Goal: Task Accomplishment & Management: Use online tool/utility

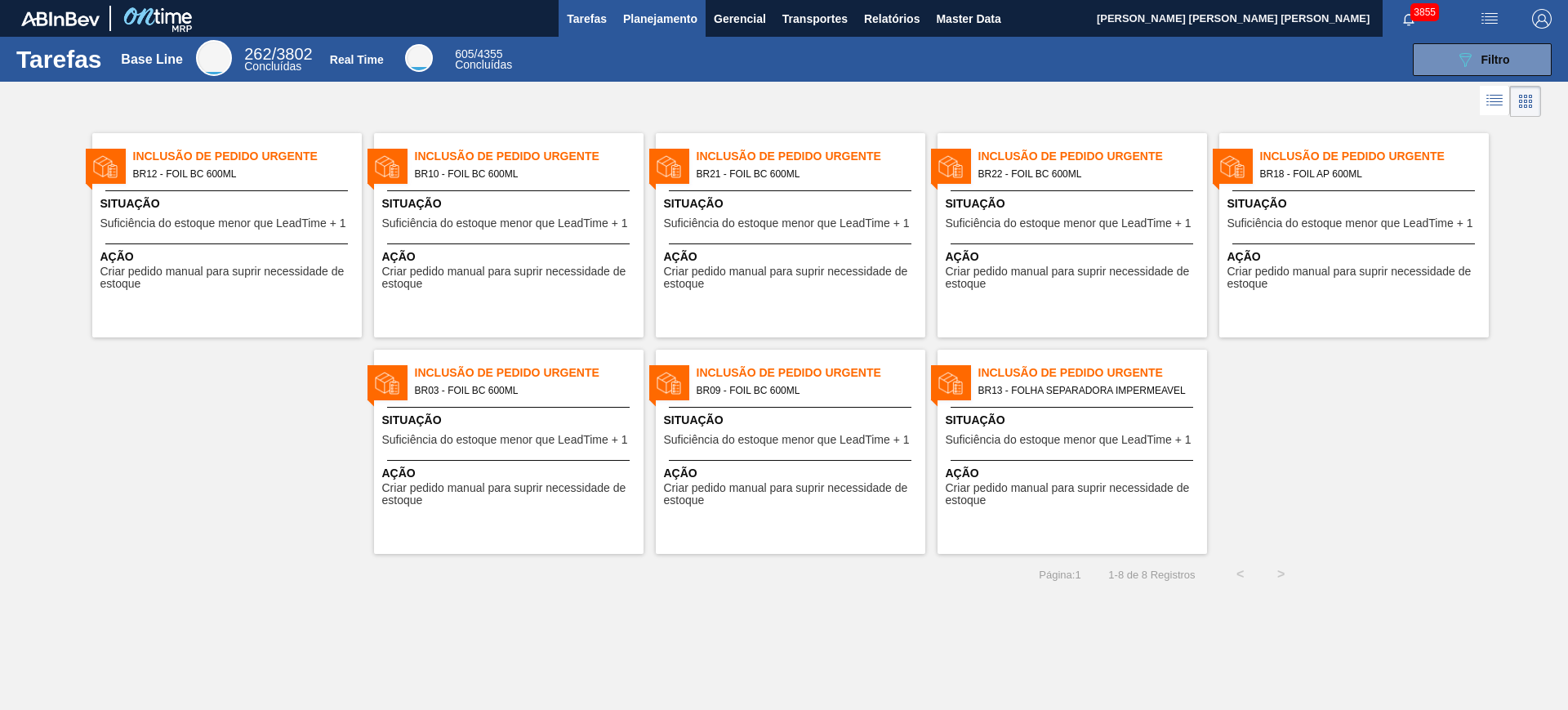
click at [642, 22] on span "Planejamento" at bounding box center [660, 19] width 74 height 20
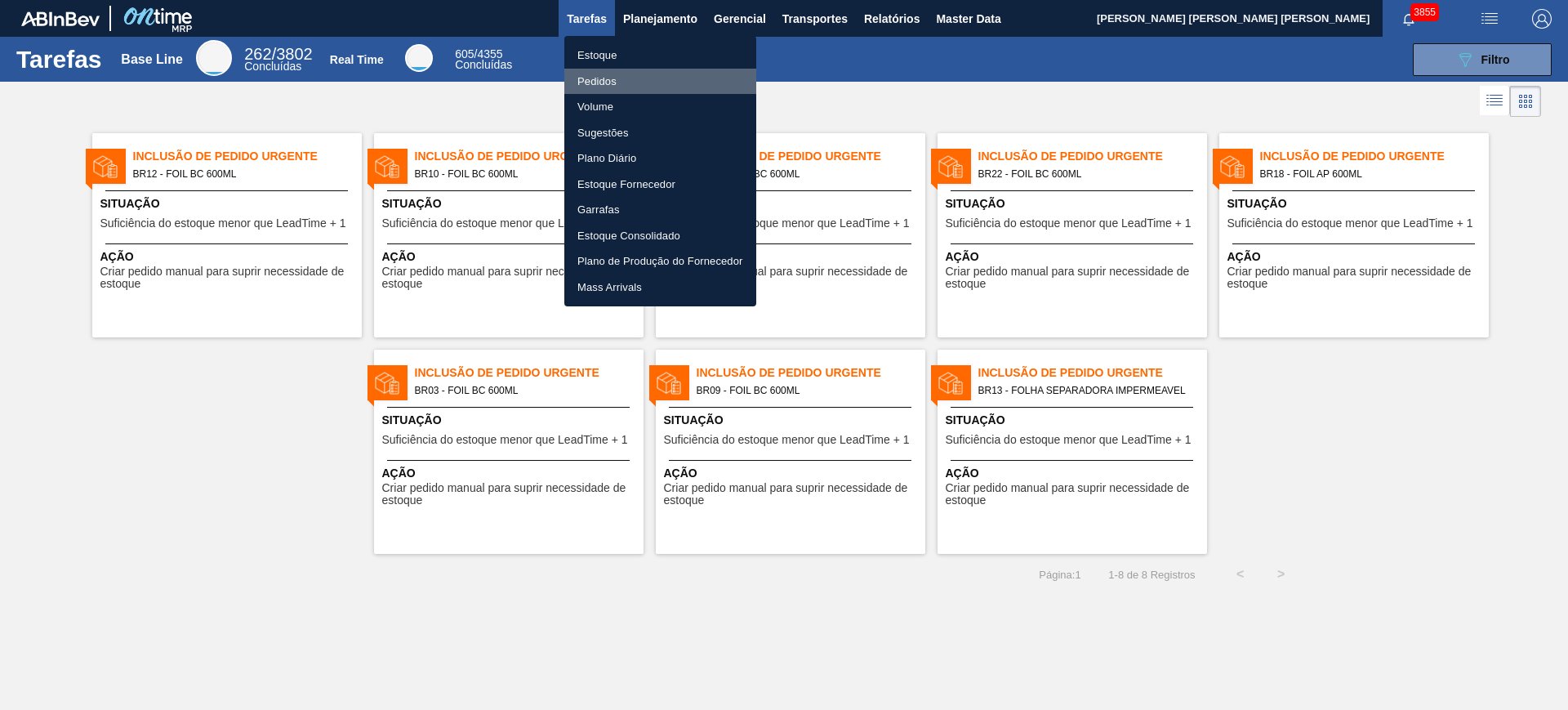
click at [641, 78] on li "Pedidos" at bounding box center [660, 81] width 192 height 26
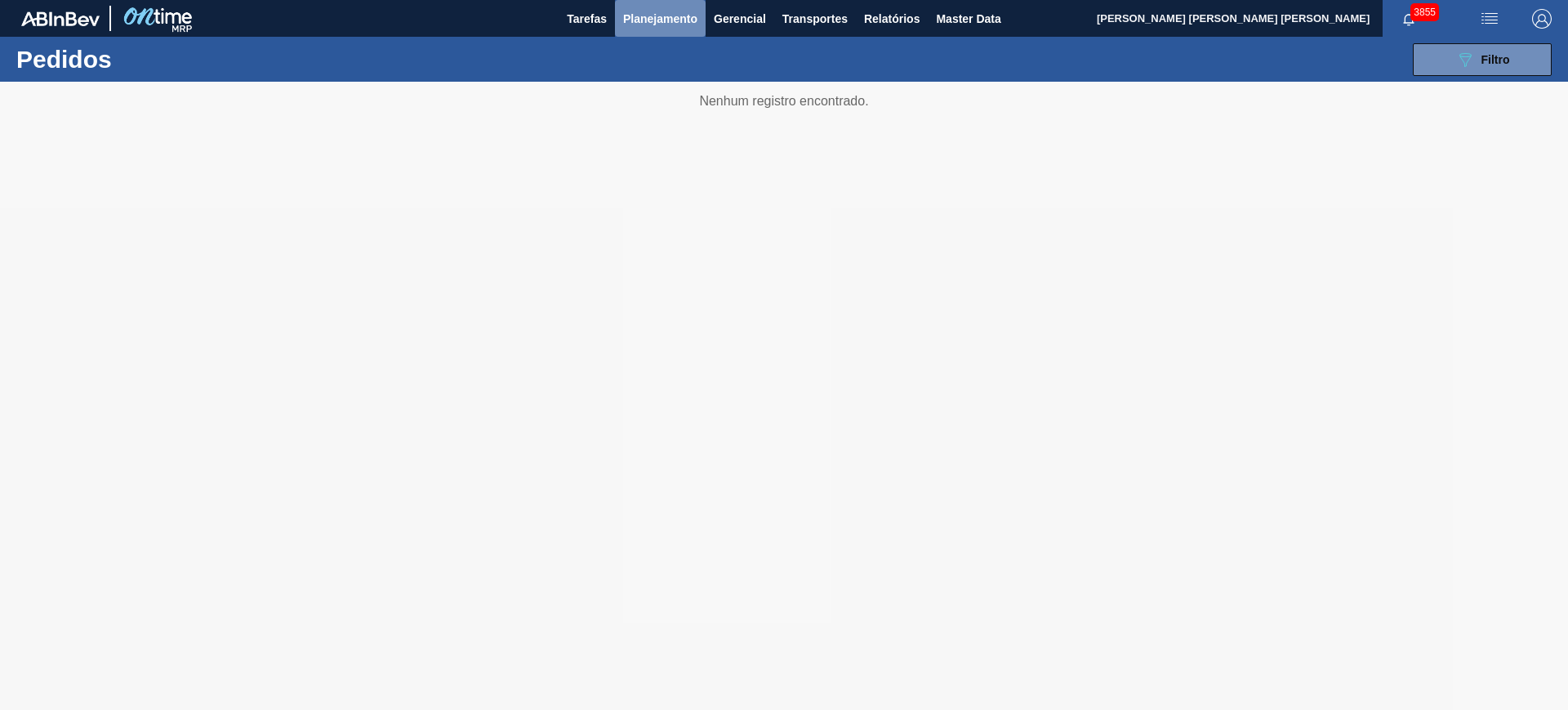
click at [649, 22] on span "Planejamento" at bounding box center [660, 19] width 74 height 20
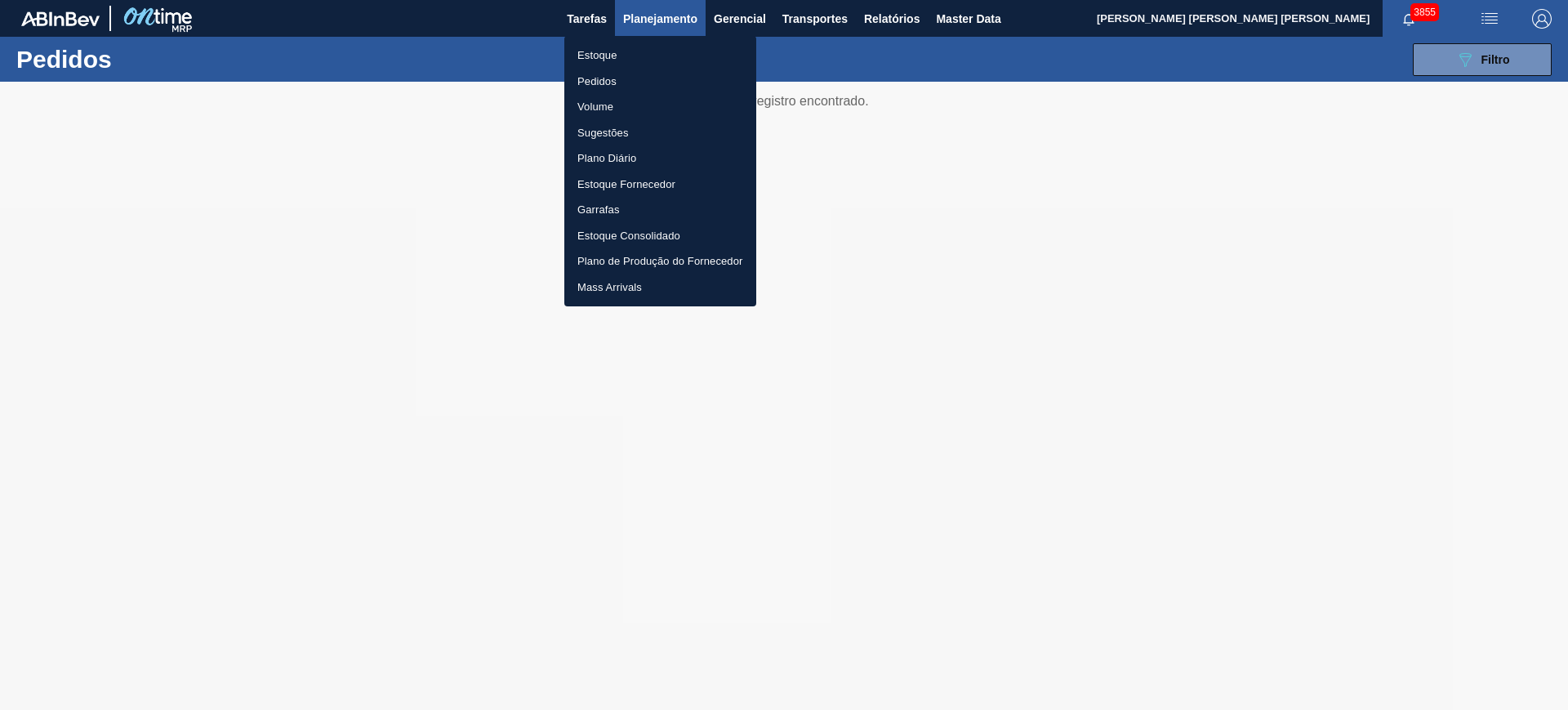
click at [629, 51] on li "Estoque" at bounding box center [660, 55] width 192 height 26
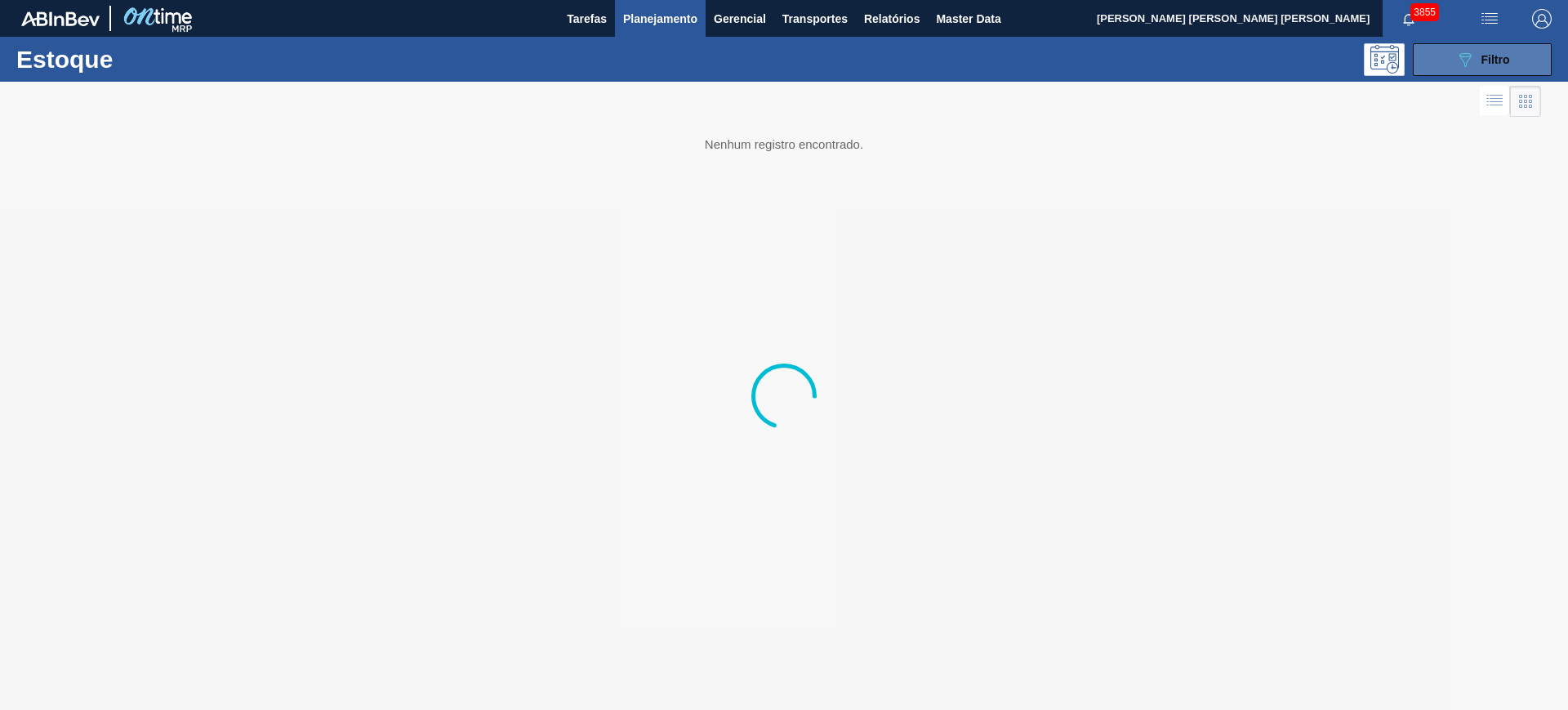
click at [1253, 60] on span "Filtro" at bounding box center [1496, 60] width 29 height 13
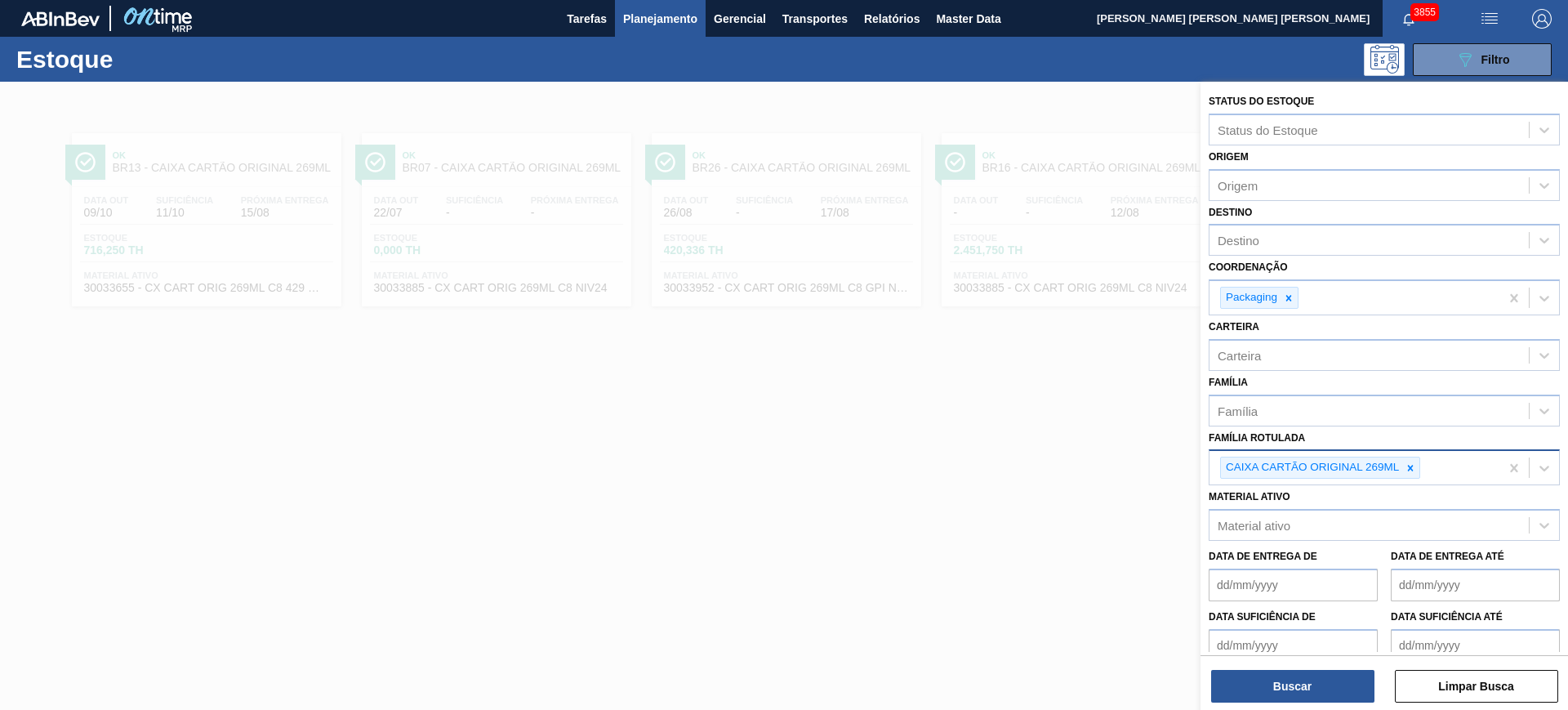
click at [1253, 469] on icon at bounding box center [1410, 467] width 5 height 5
type Rotulada "a"
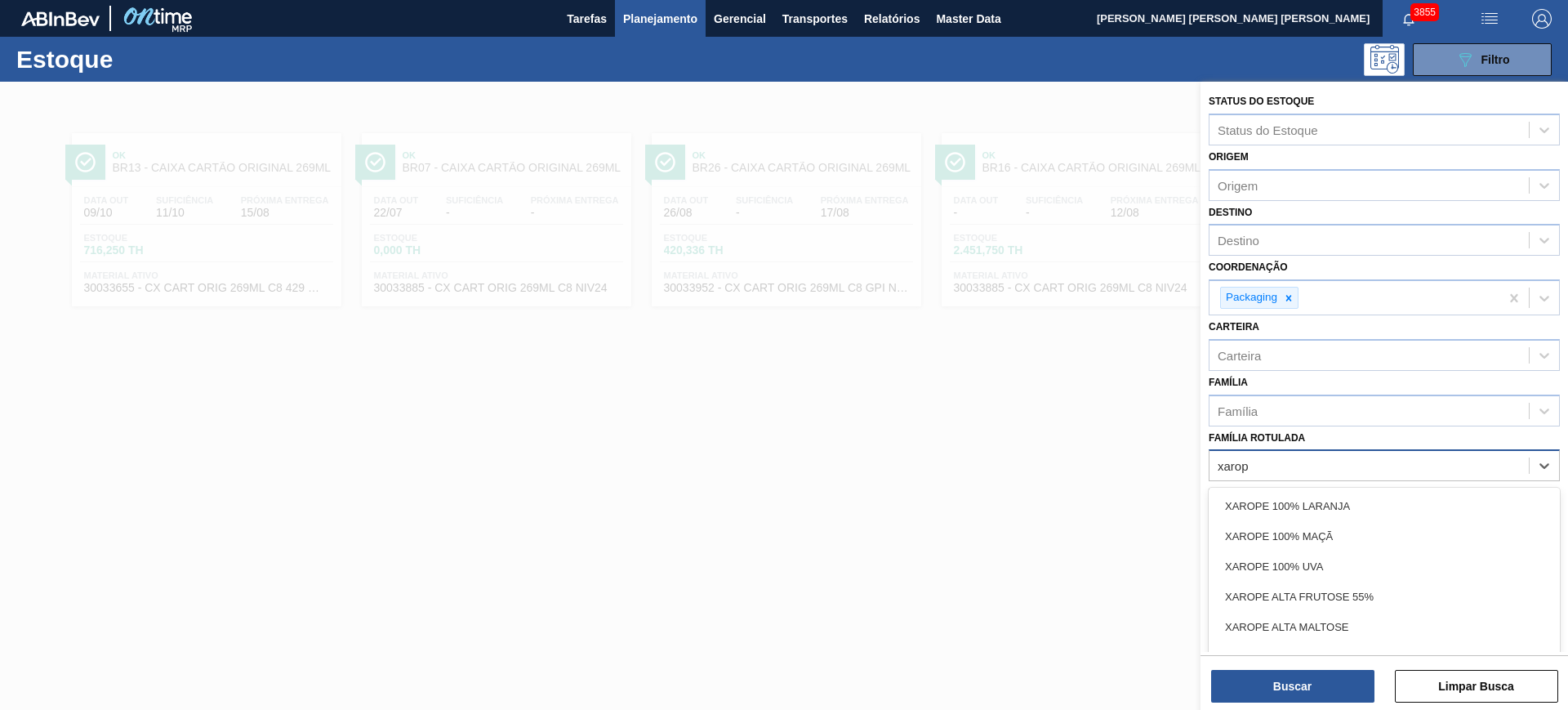
type Rotulada "xarope"
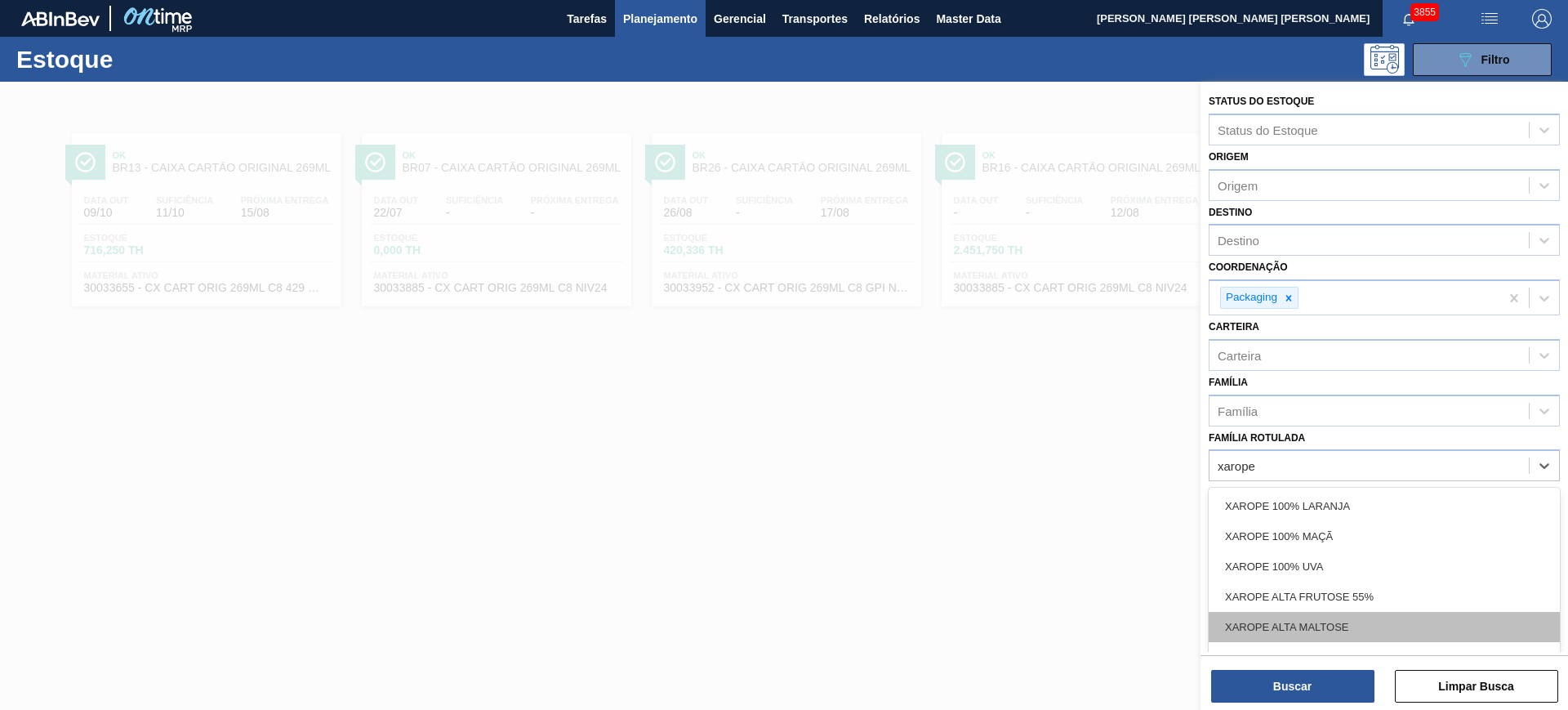
click at [1253, 567] on div "XAROPE ALTA MALTOSE" at bounding box center [1383, 627] width 351 height 31
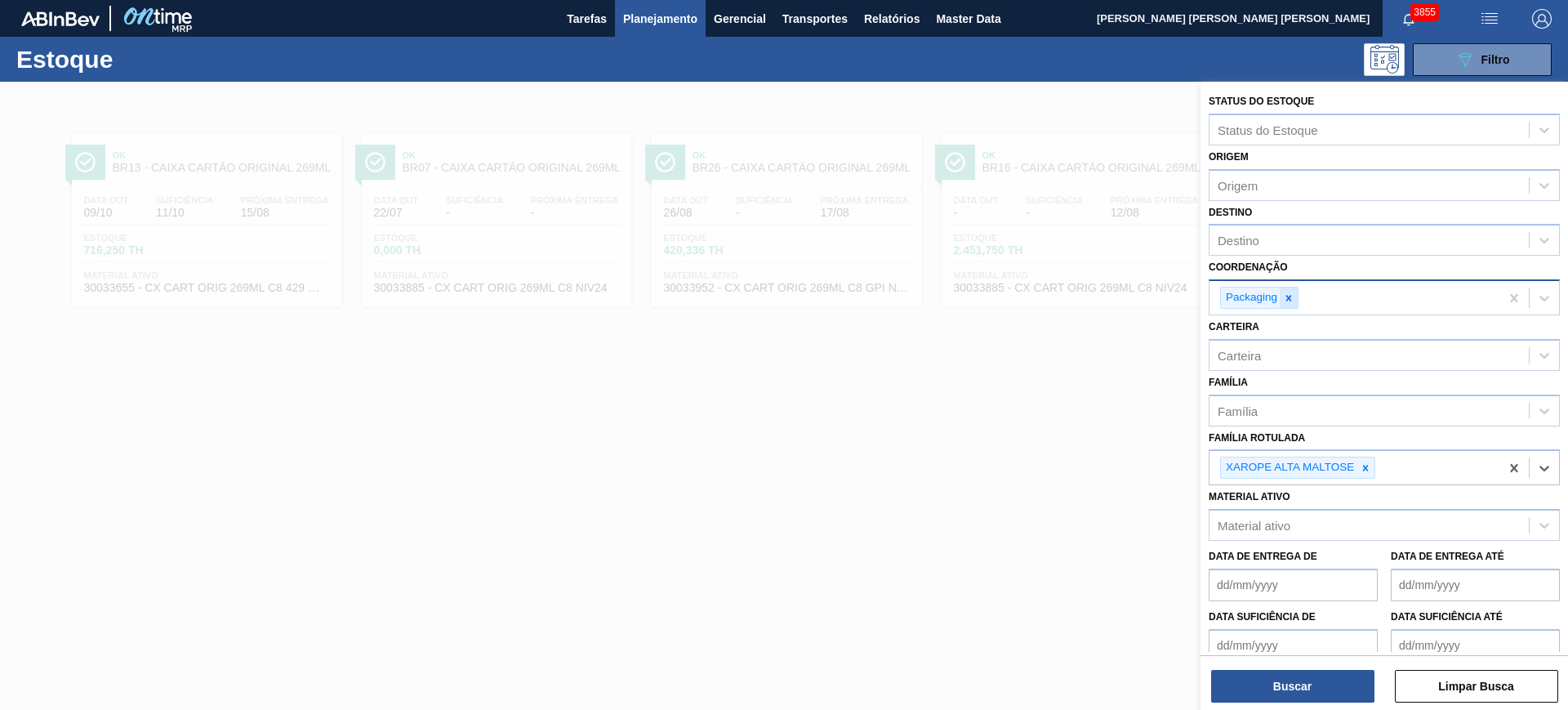
click at [1253, 306] on div at bounding box center [1288, 298] width 18 height 21
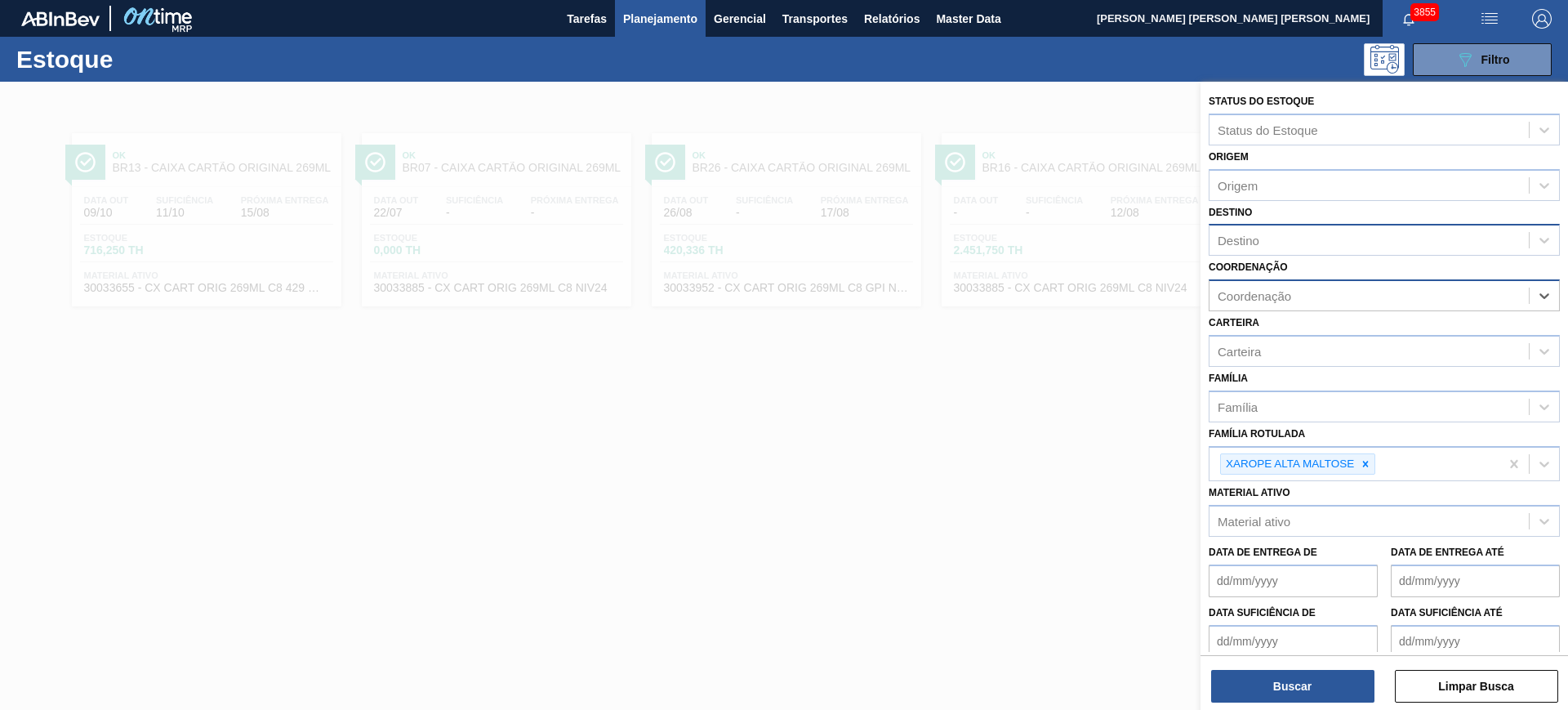
click at [1253, 229] on div "Destino" at bounding box center [1369, 241] width 319 height 23
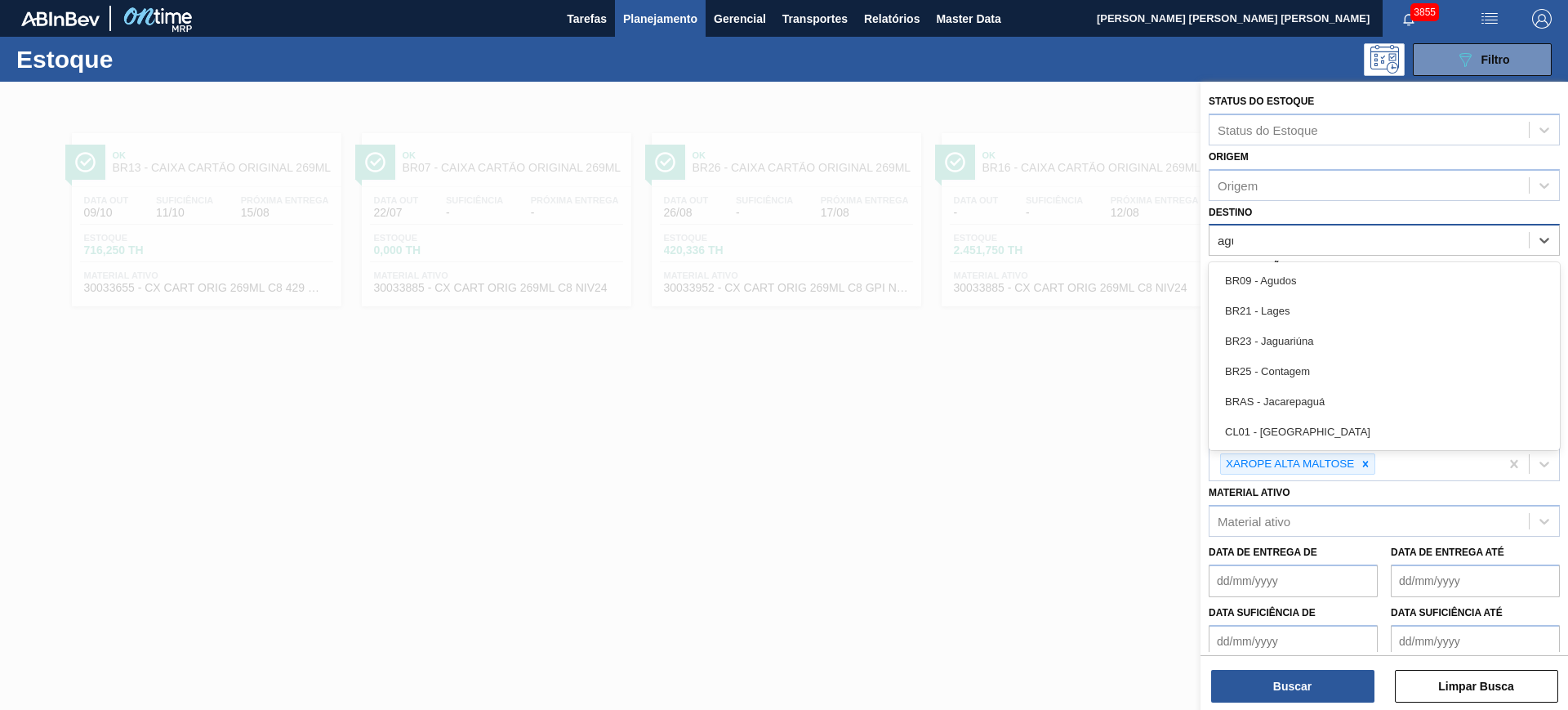
type input "agud"
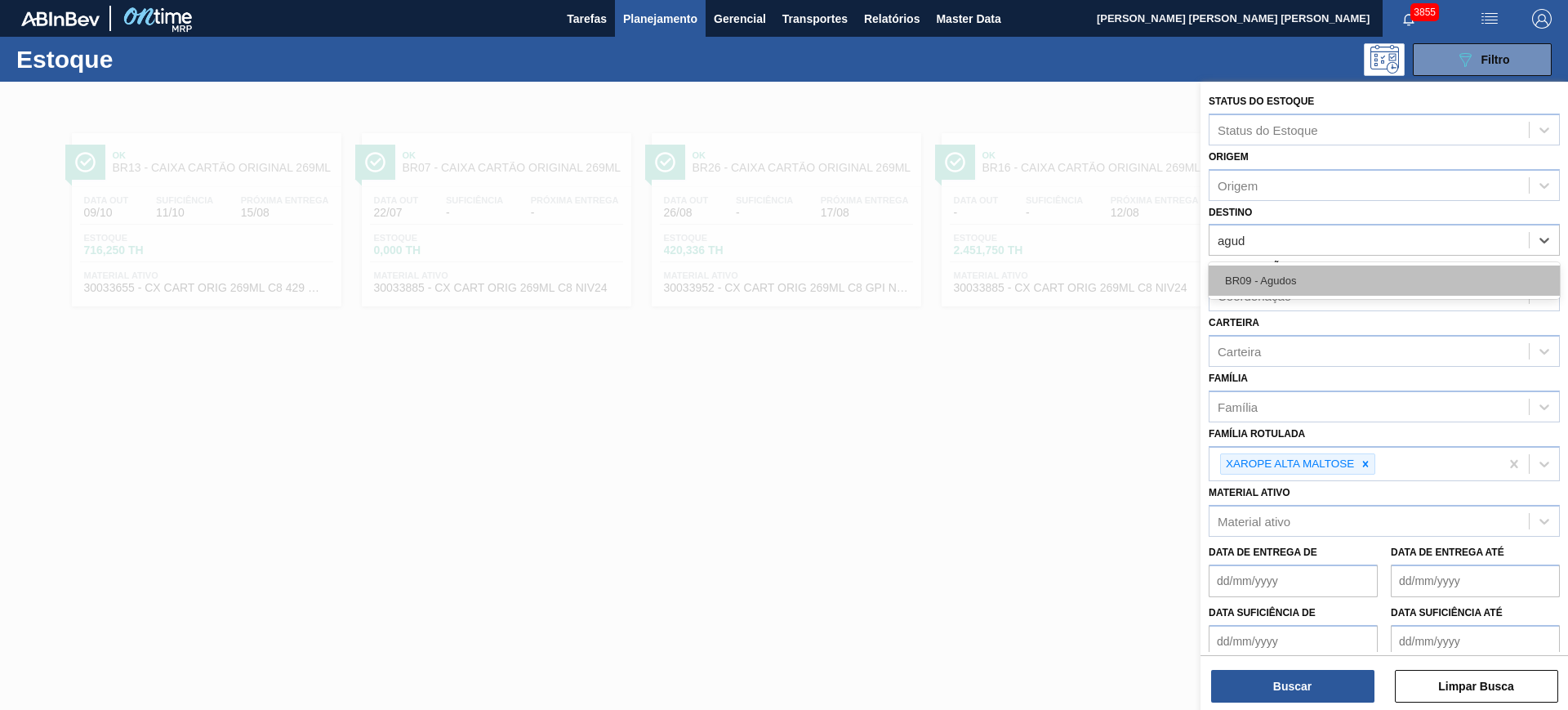
click at [1253, 277] on div "BR09 - Agudos" at bounding box center [1383, 281] width 351 height 31
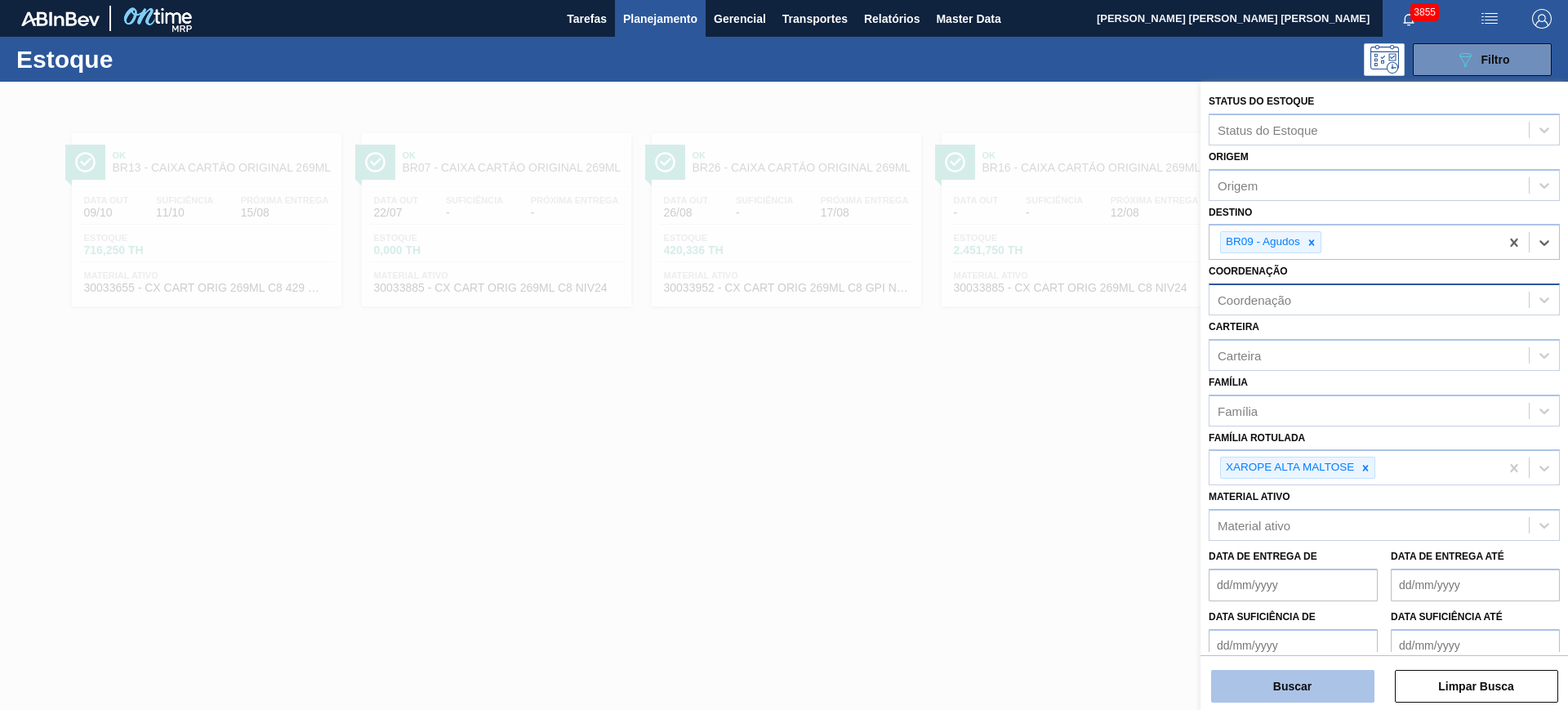
click at [1253, 567] on button "Buscar" at bounding box center [1292, 687] width 163 height 32
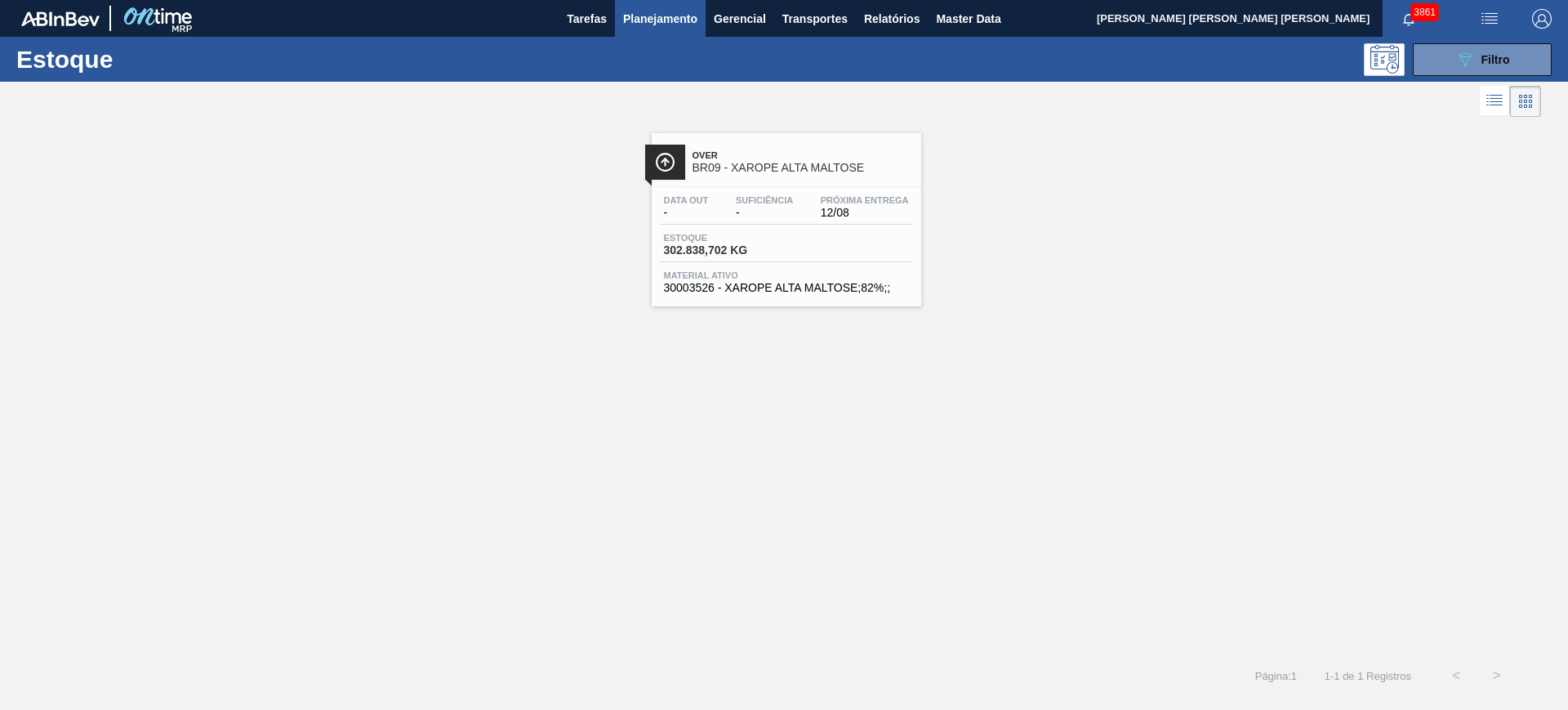
click at [658, 23] on span "Planejamento" at bounding box center [660, 19] width 74 height 20
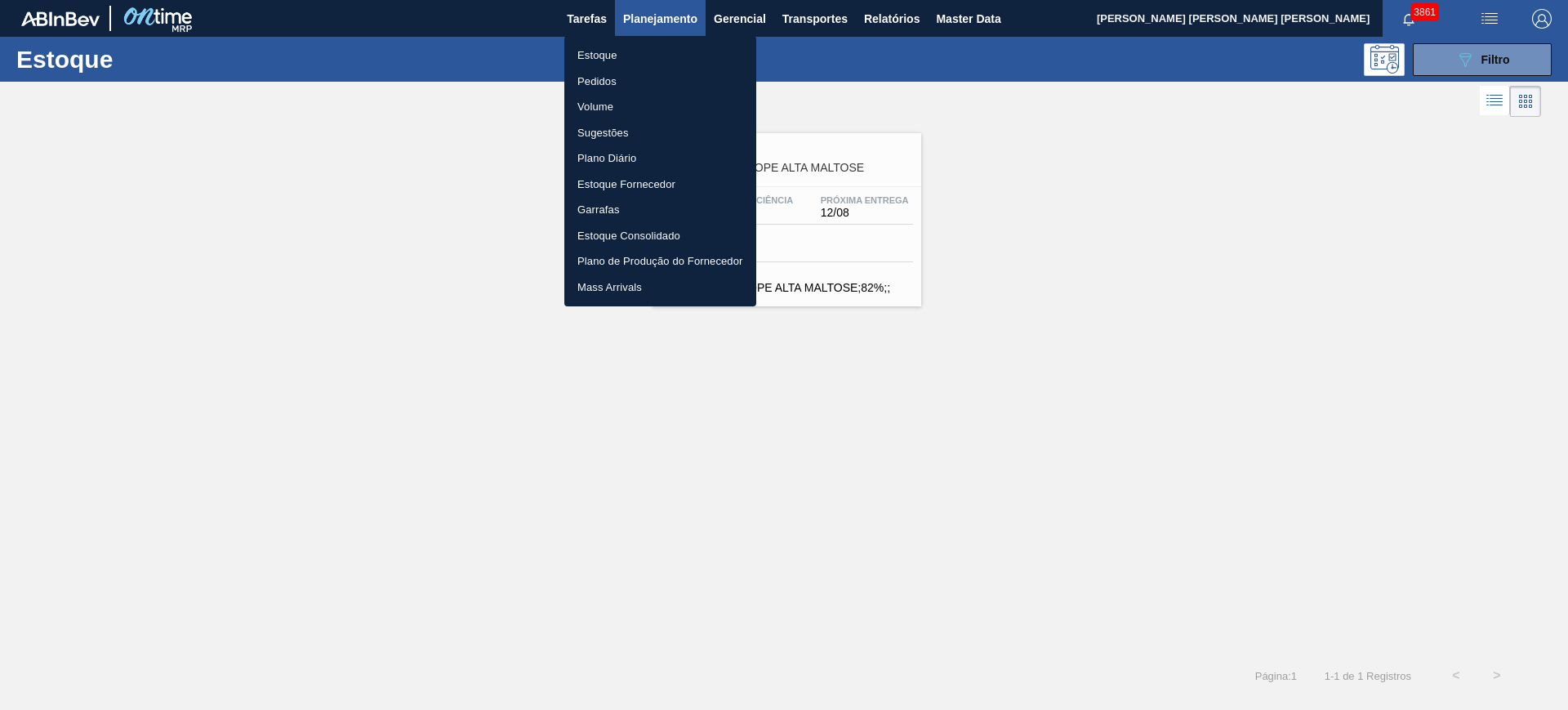
click at [632, 81] on li "Pedidos" at bounding box center [660, 81] width 192 height 26
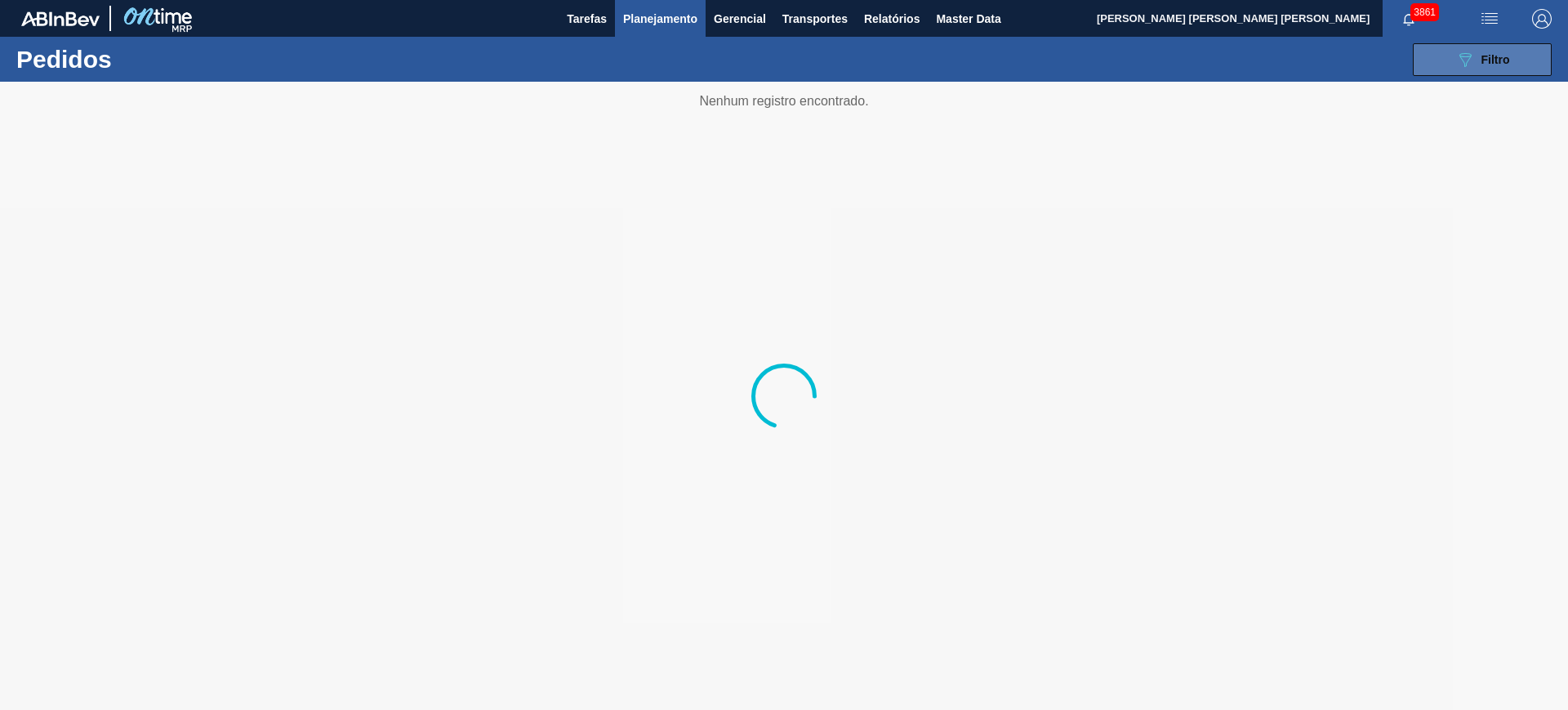
click at [1253, 59] on icon "089F7B8B-B2A5-4AFE-B5C0-19BA573D28AC" at bounding box center [1465, 60] width 20 height 20
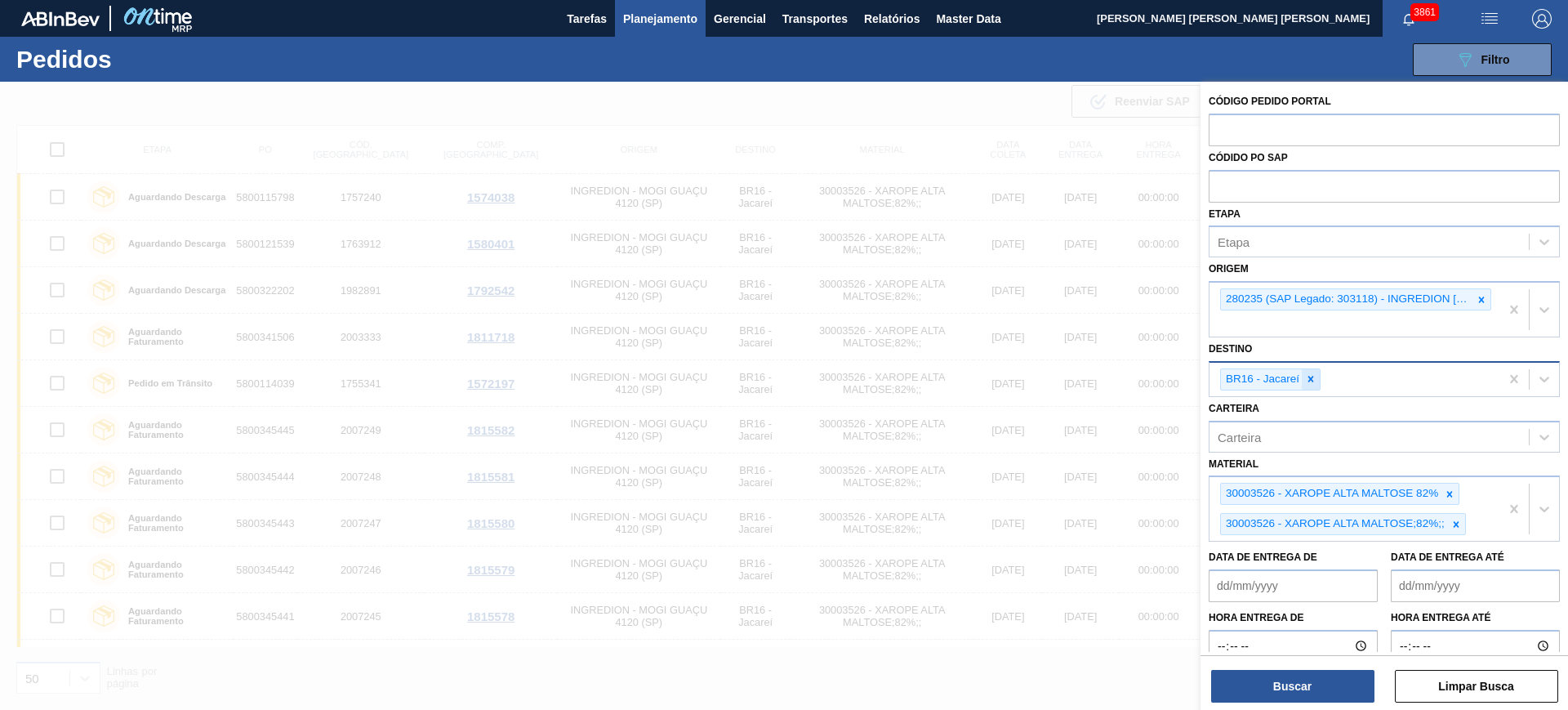
click at [1253, 378] on icon at bounding box center [1310, 379] width 12 height 12
type input "g"
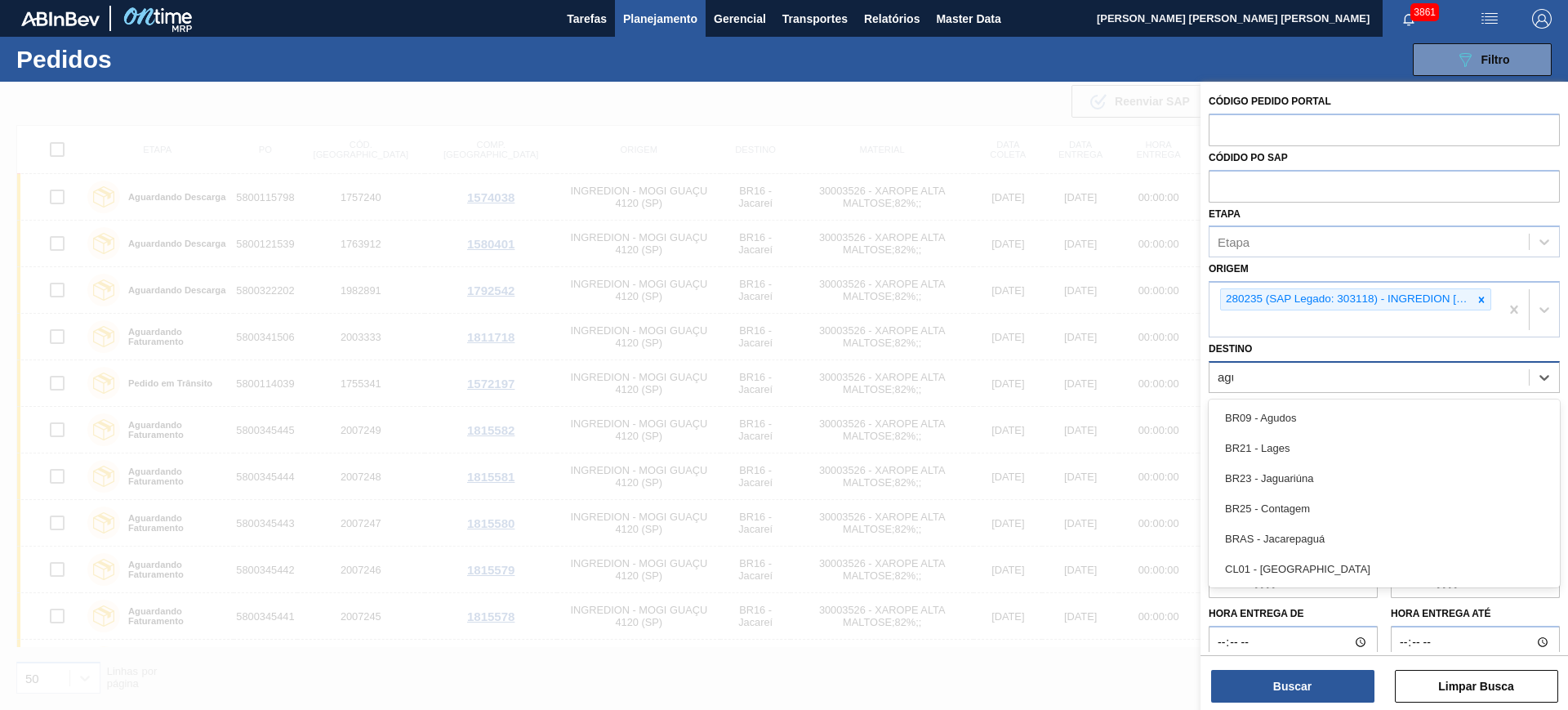
type input "agud"
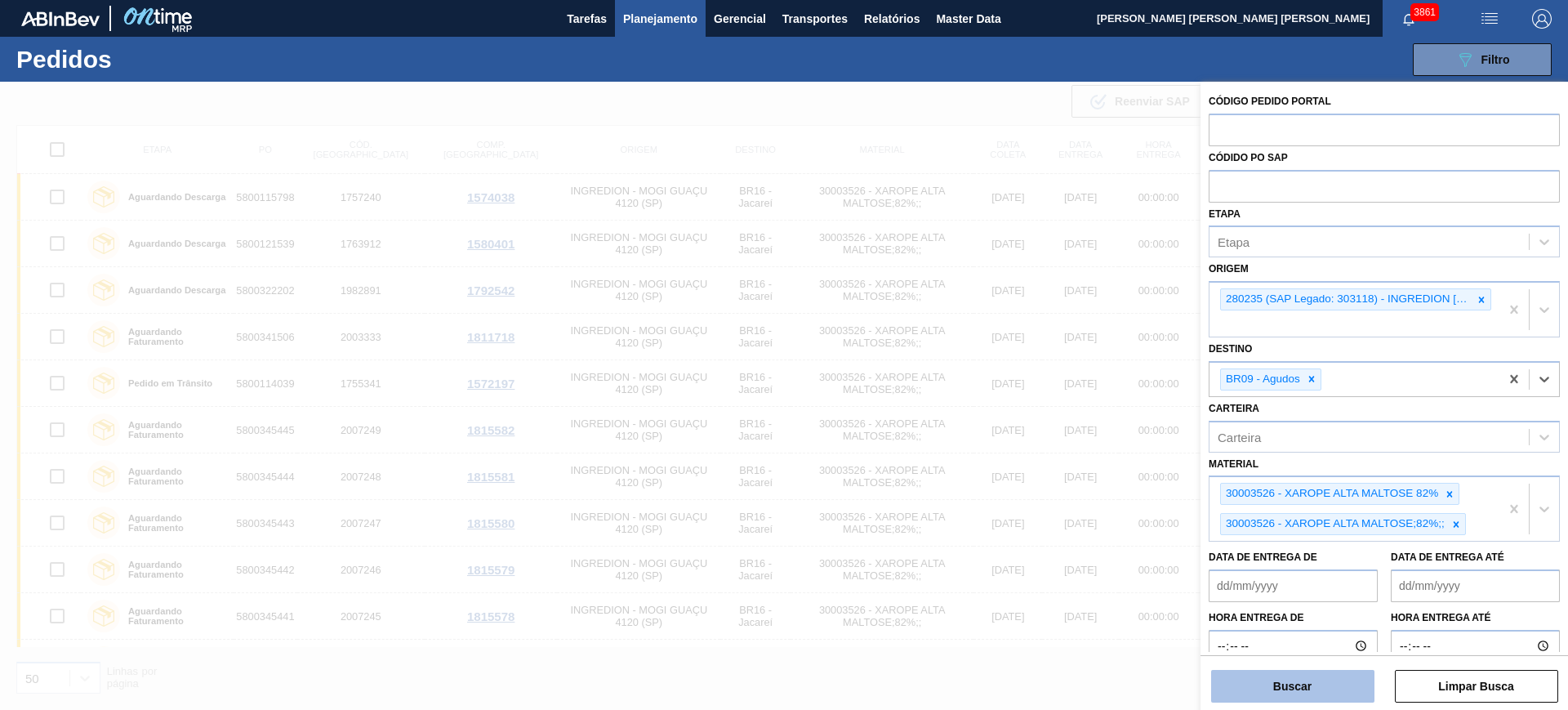
click at [1253, 567] on button "Buscar" at bounding box center [1292, 687] width 163 height 32
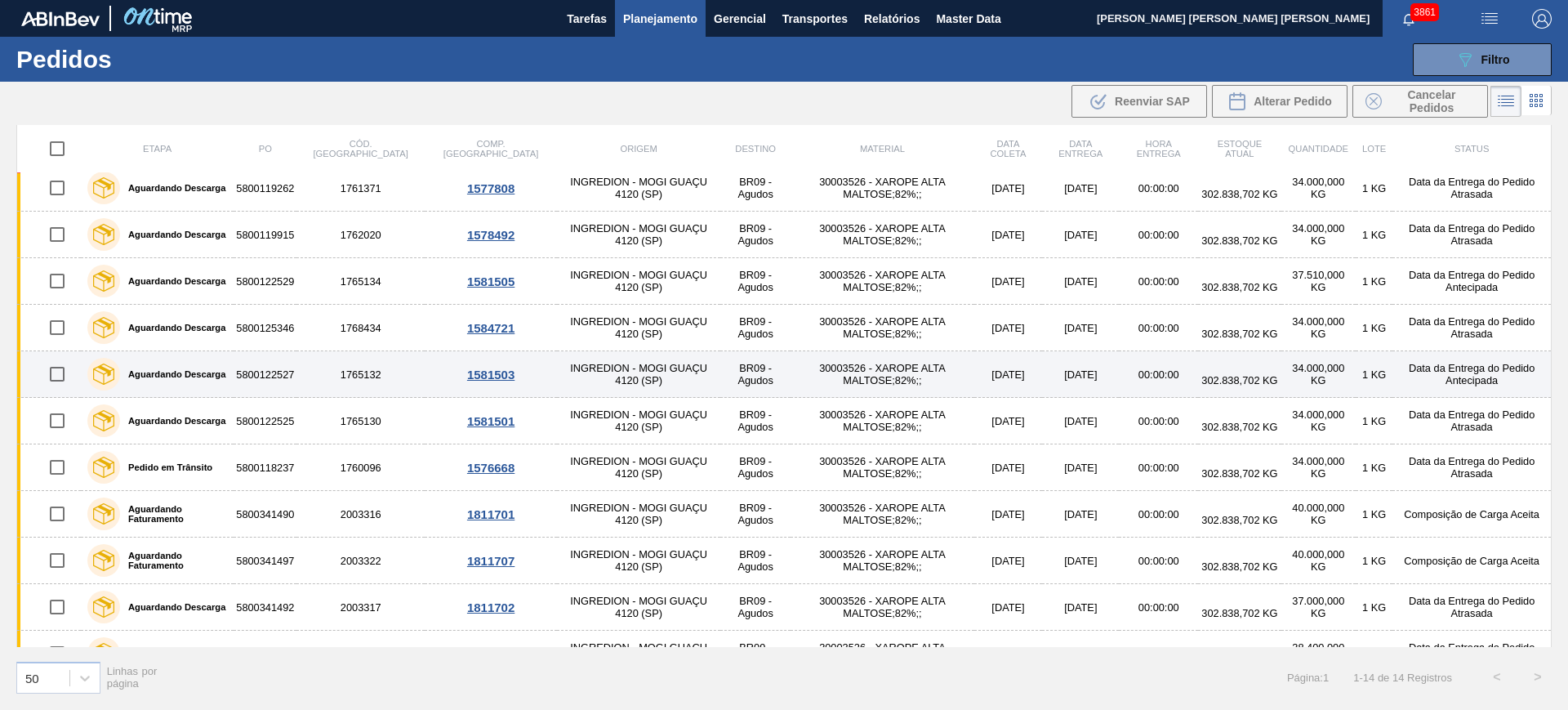
scroll to position [179, 0]
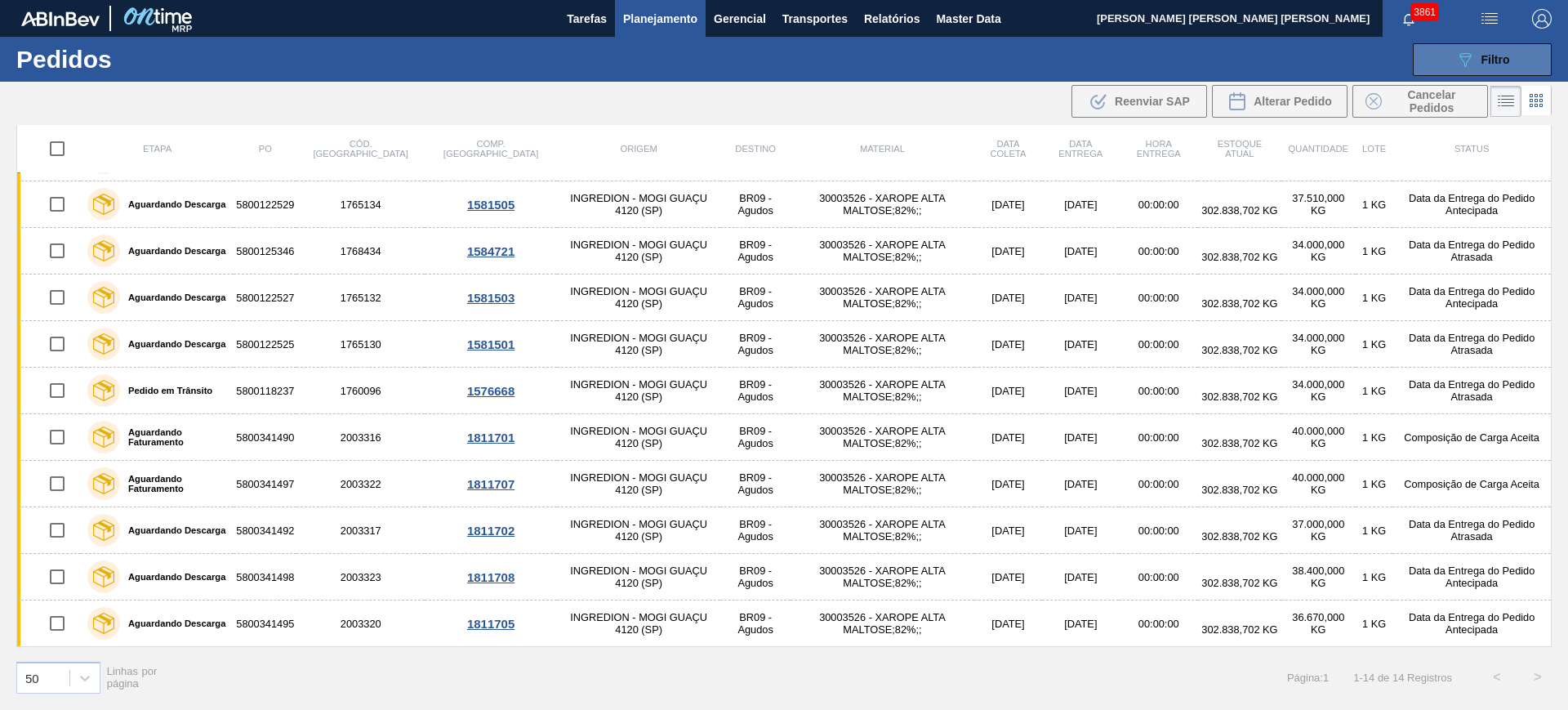
click at [1253, 65] on icon at bounding box center [1466, 60] width 13 height 14
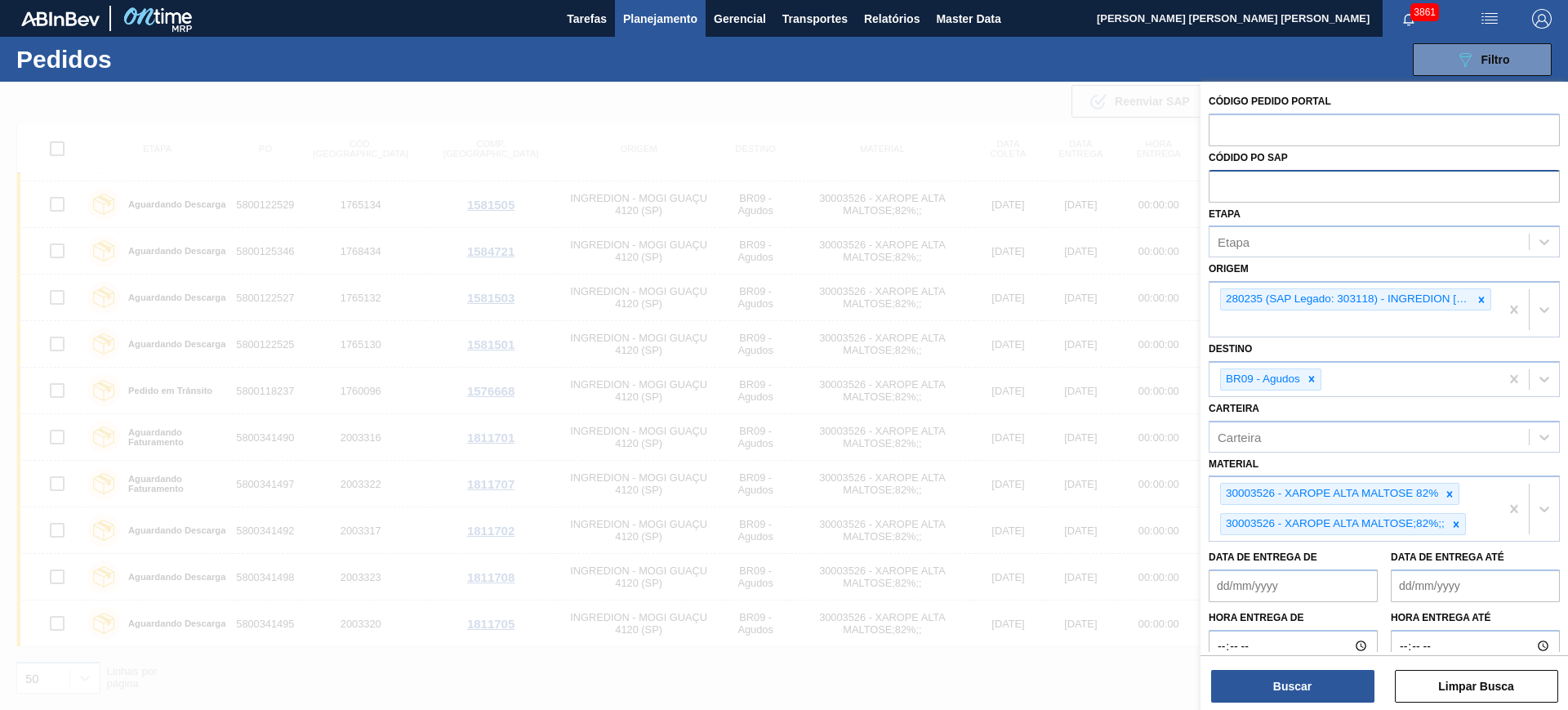
click at [1253, 189] on input "text" at bounding box center [1383, 185] width 351 height 31
type input "f"
click at [1253, 251] on div "Etapa" at bounding box center [1369, 242] width 319 height 23
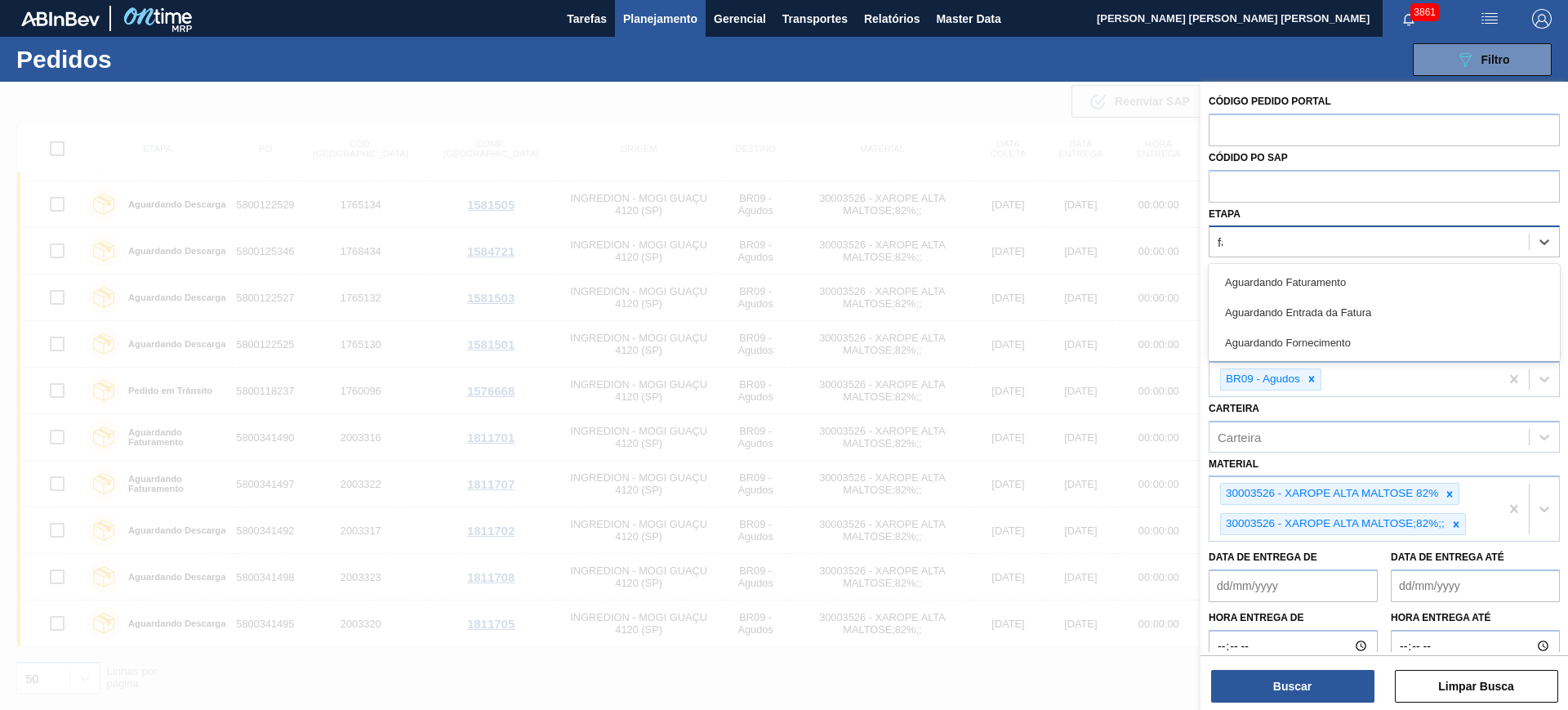
type input "fat"
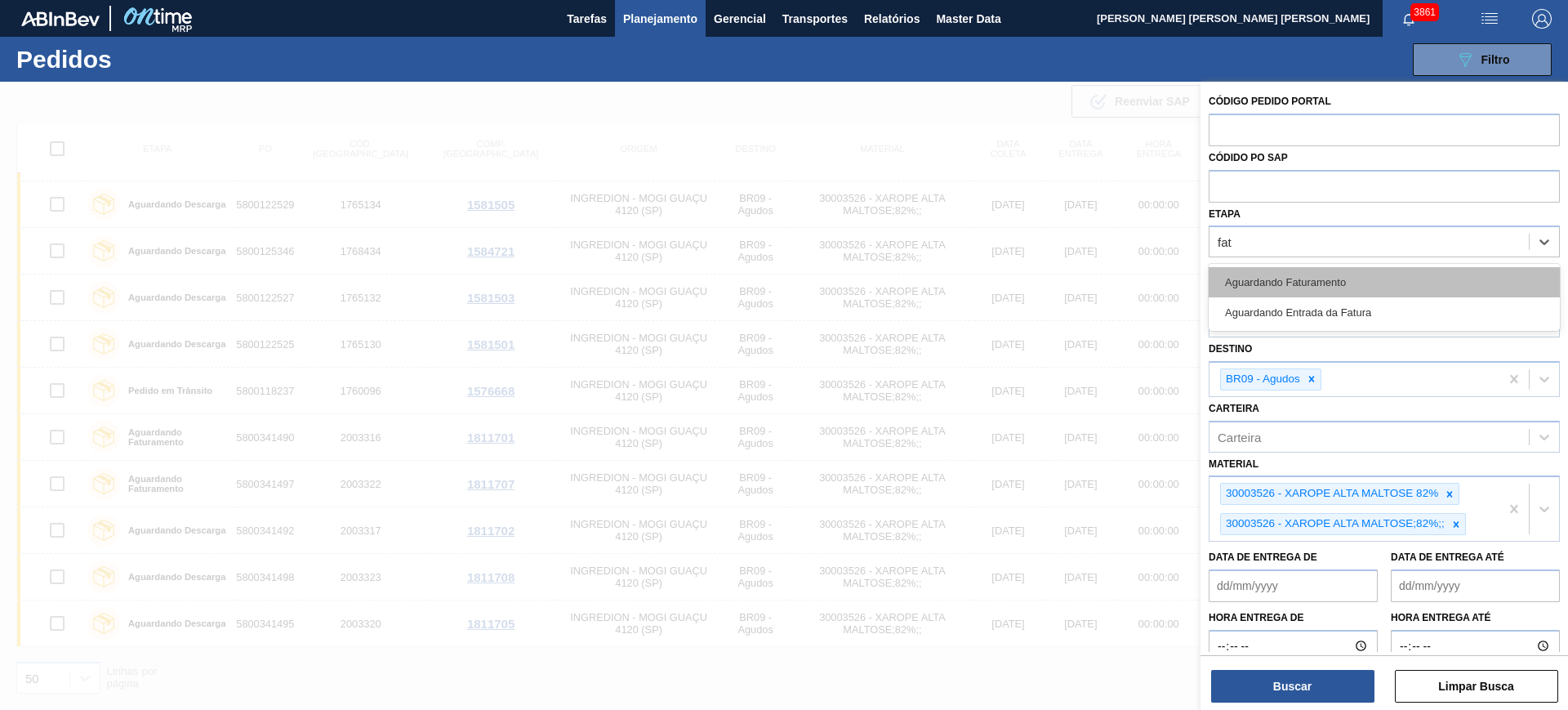
click at [1253, 272] on div "Aguardando Faturamento" at bounding box center [1383, 282] width 351 height 31
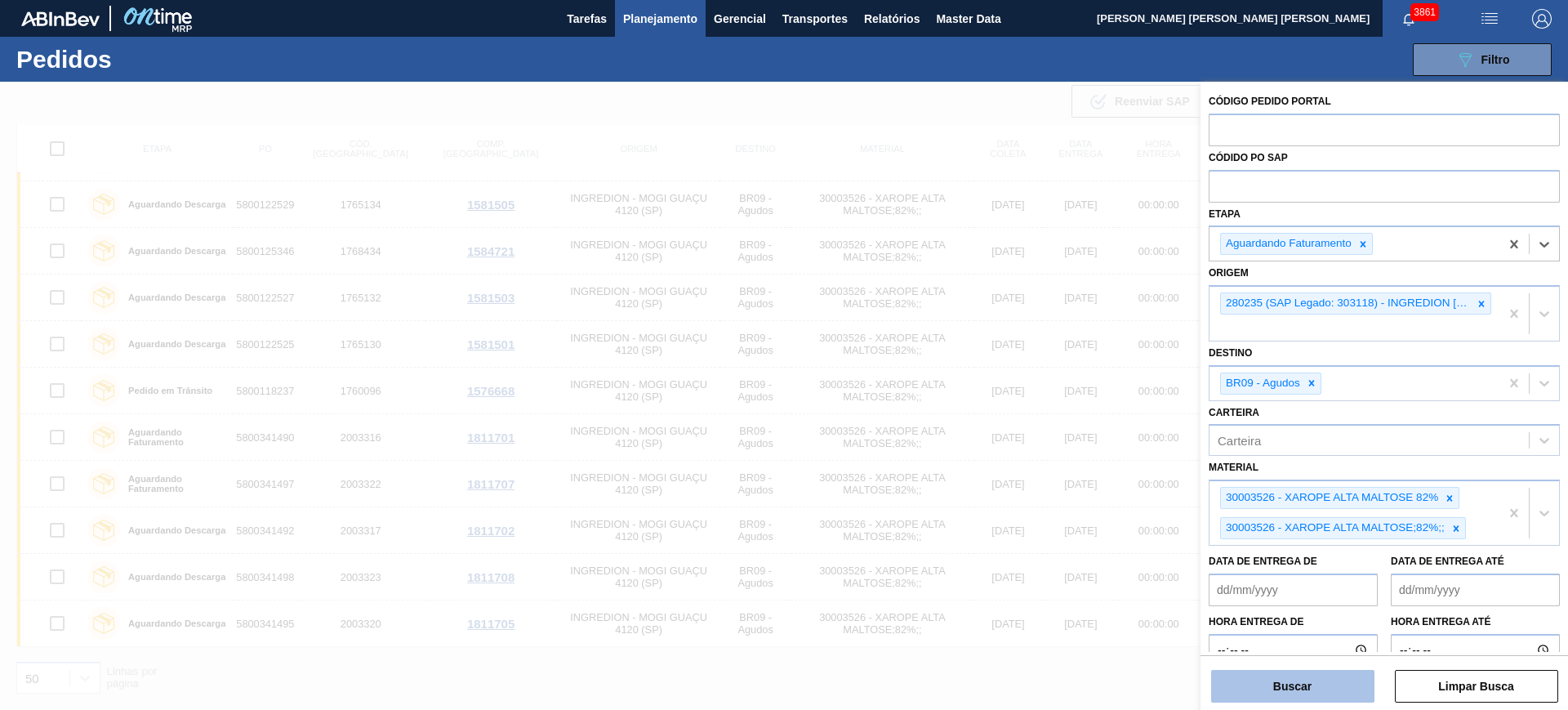
click at [1253, 567] on button "Buscar" at bounding box center [1292, 687] width 163 height 32
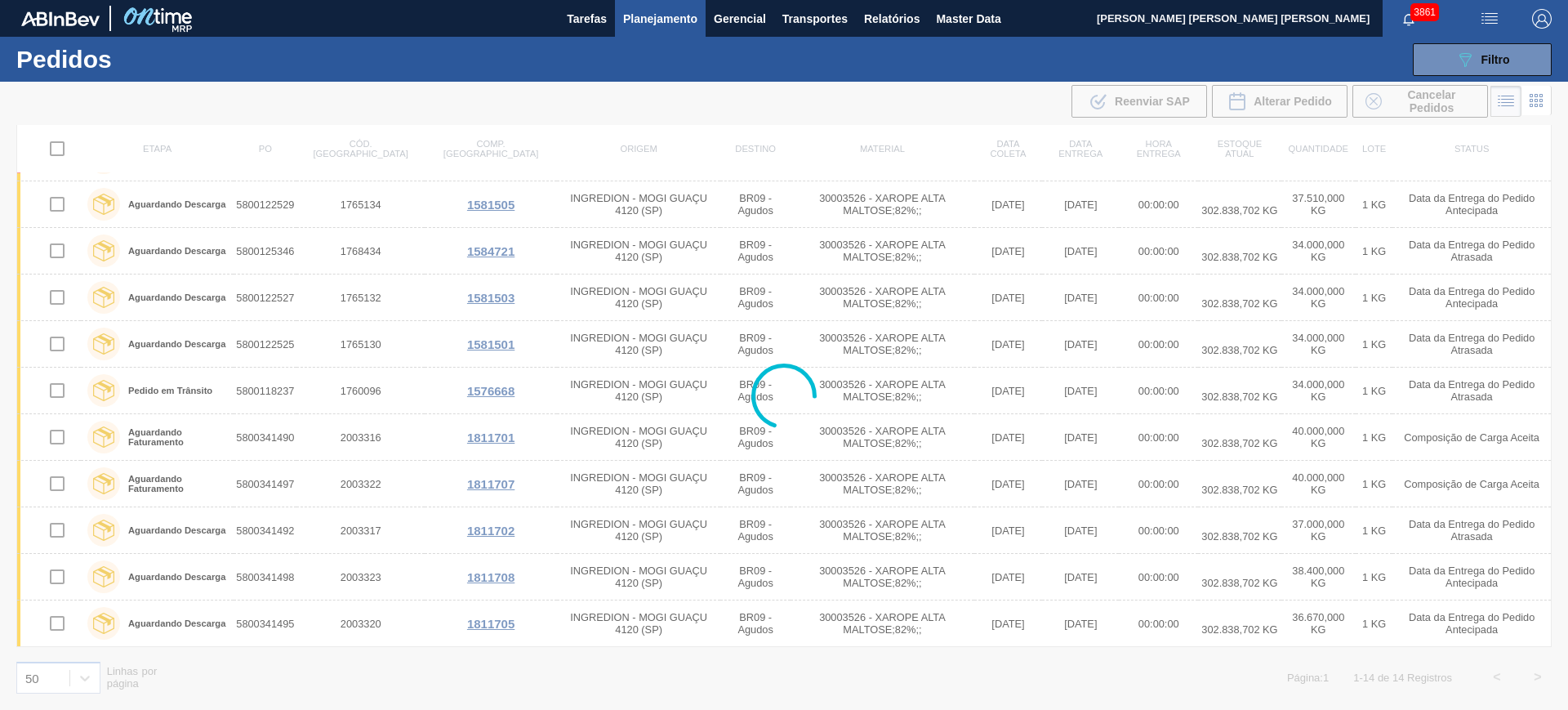
scroll to position [0, 0]
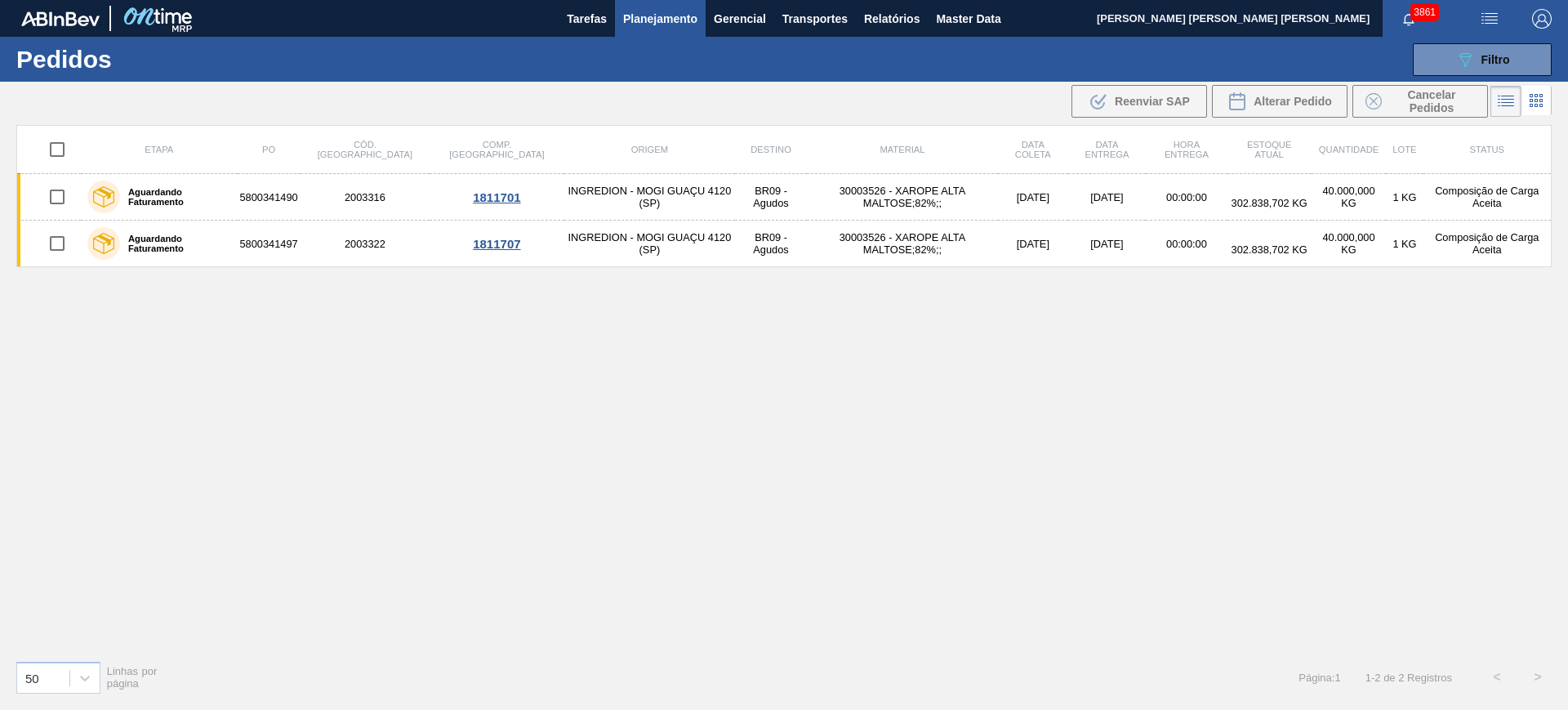
click at [688, 14] on span "Planejamento" at bounding box center [660, 19] width 74 height 20
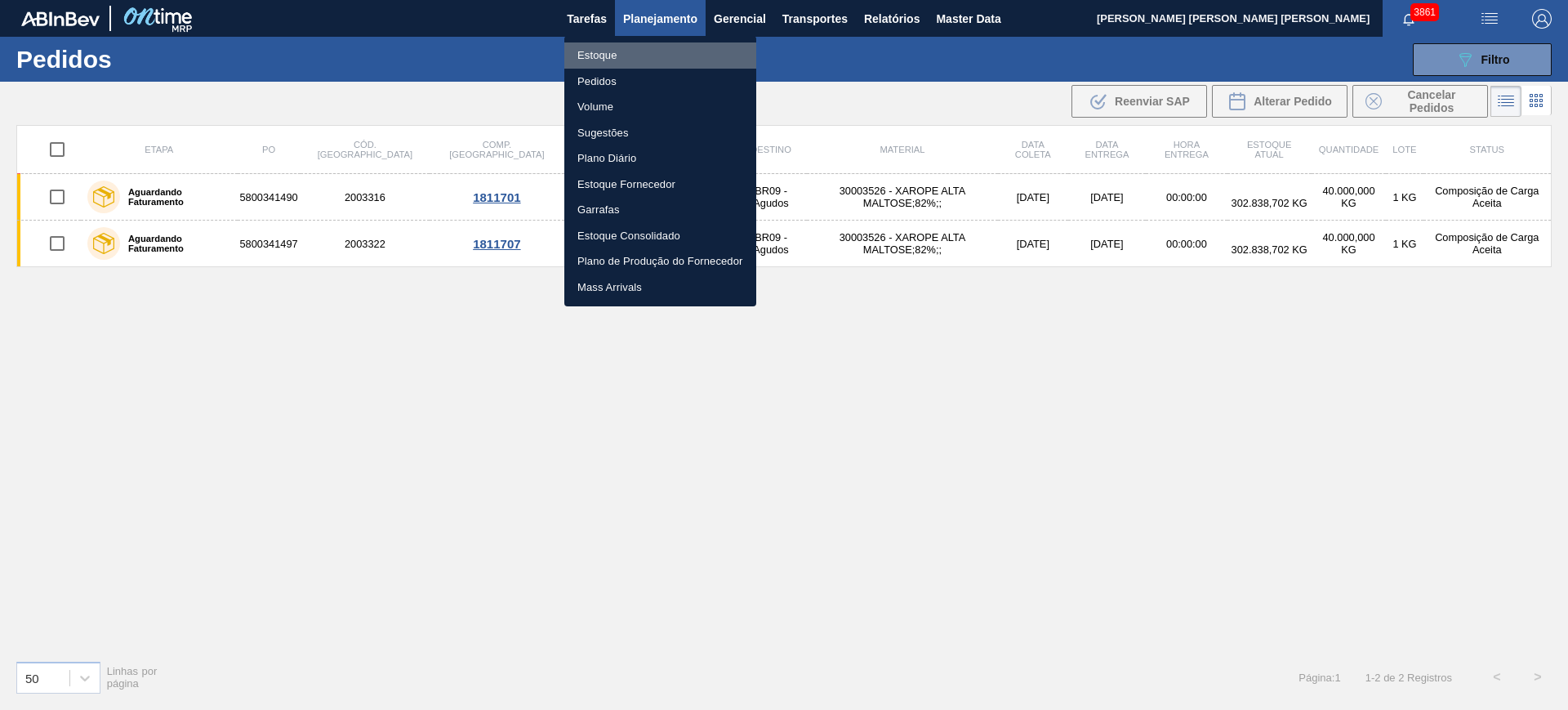
click at [672, 53] on li "Estoque" at bounding box center [660, 55] width 192 height 26
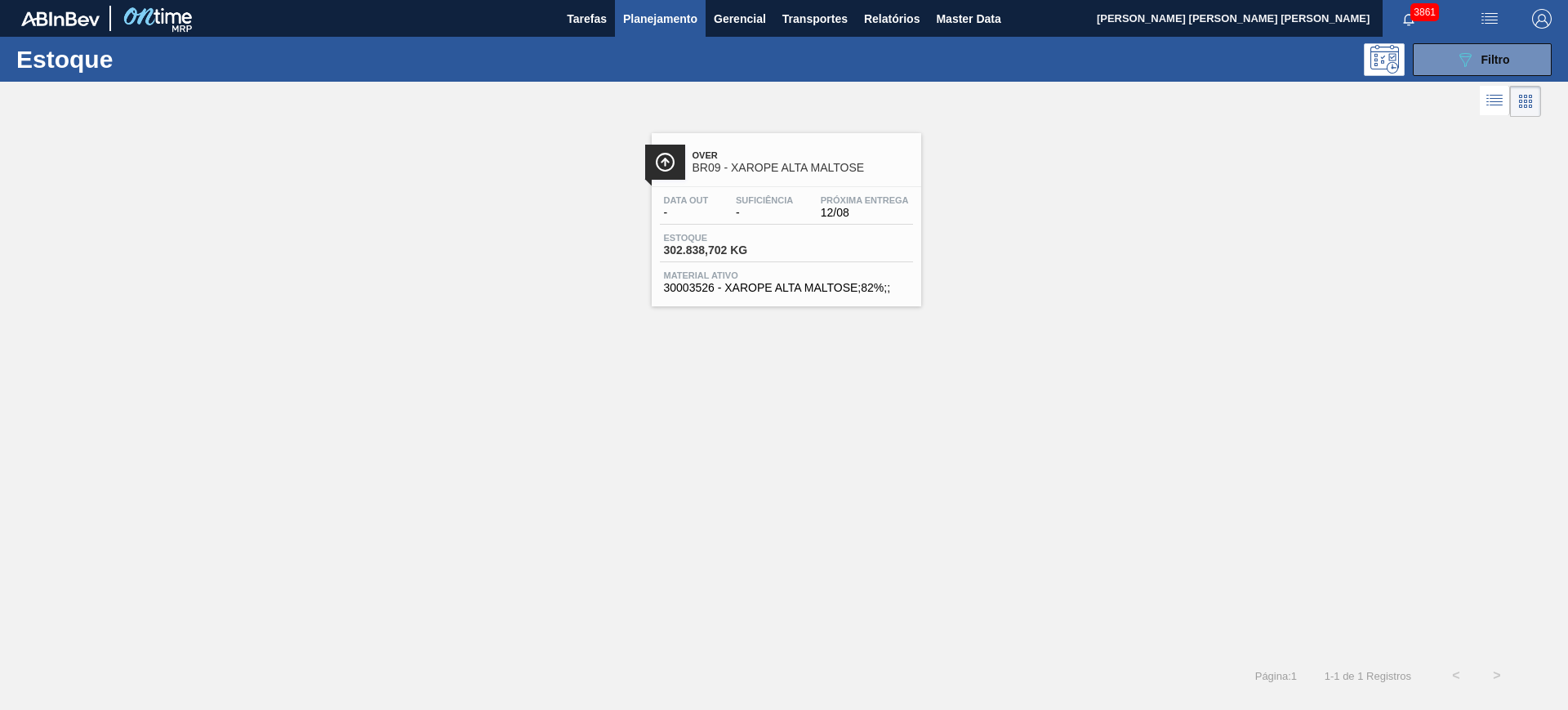
click at [647, 2] on button "Planejamento" at bounding box center [660, 18] width 91 height 37
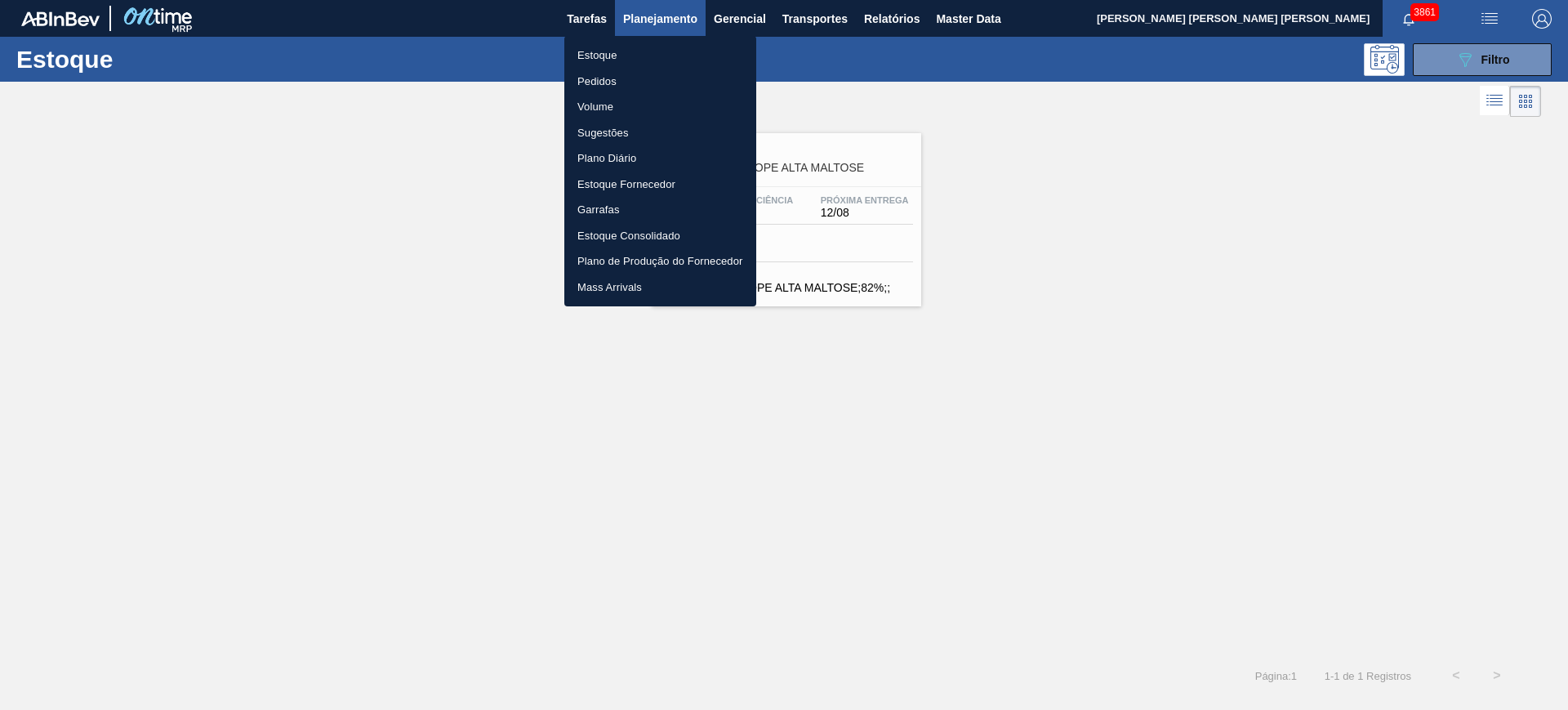
click at [619, 74] on li "Pedidos" at bounding box center [660, 81] width 192 height 26
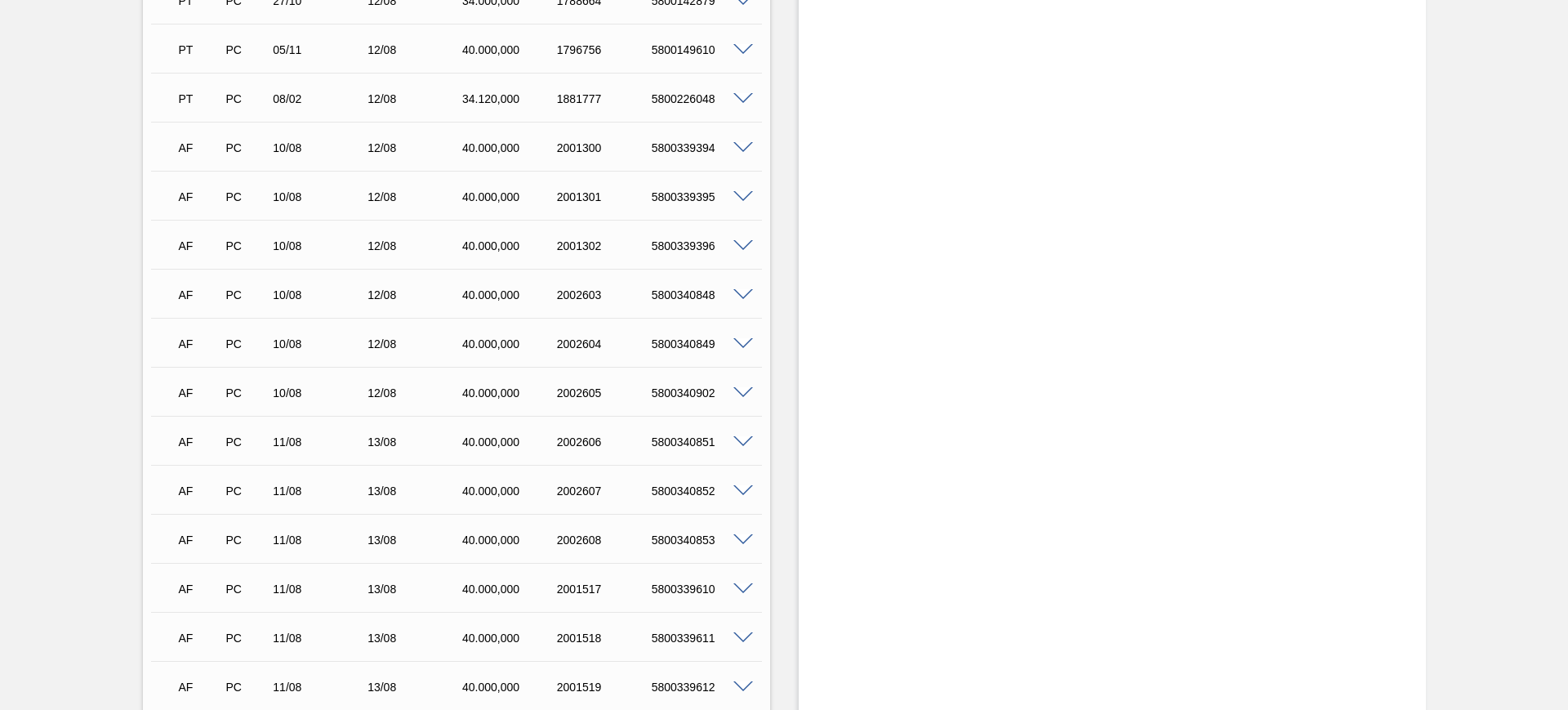
scroll to position [5414, 0]
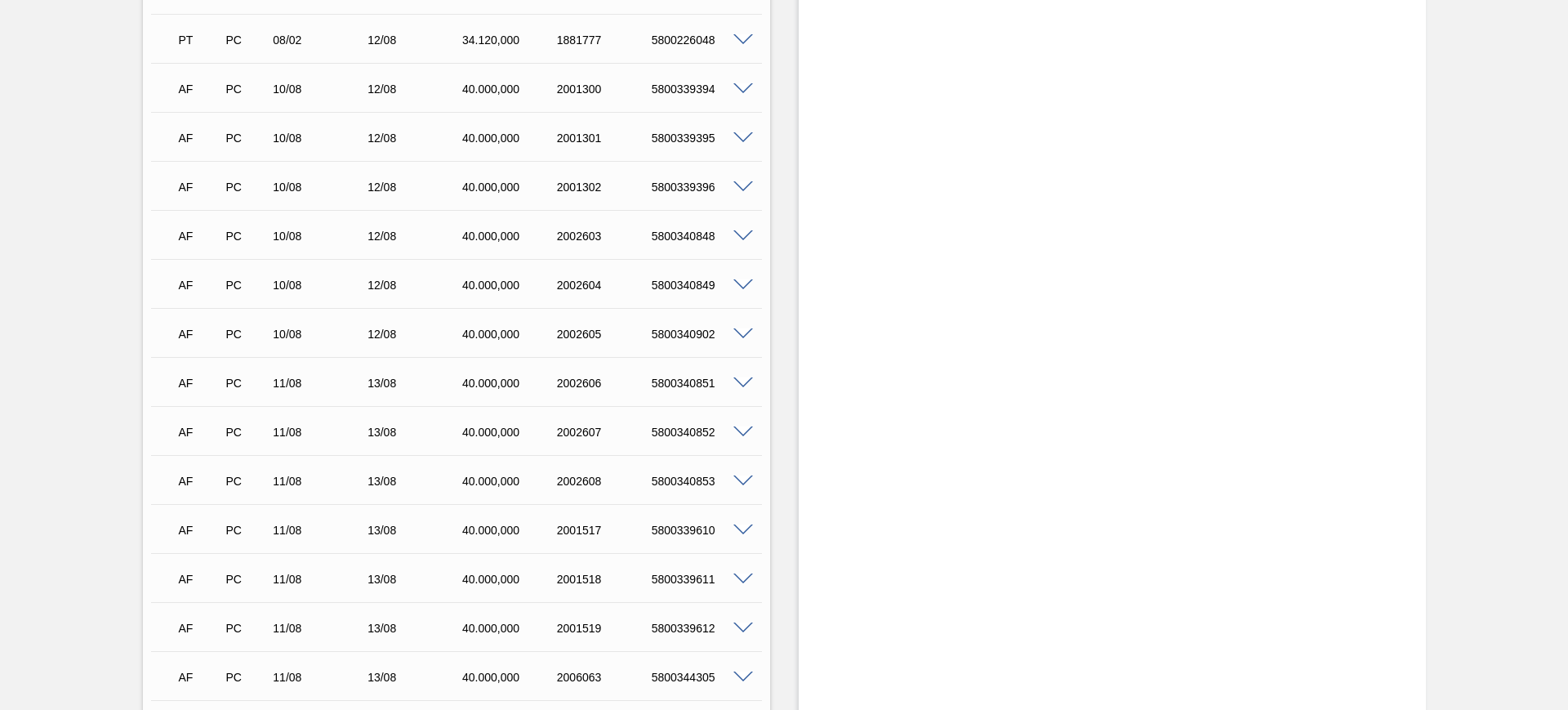
click at [743, 88] on span at bounding box center [743, 89] width 20 height 13
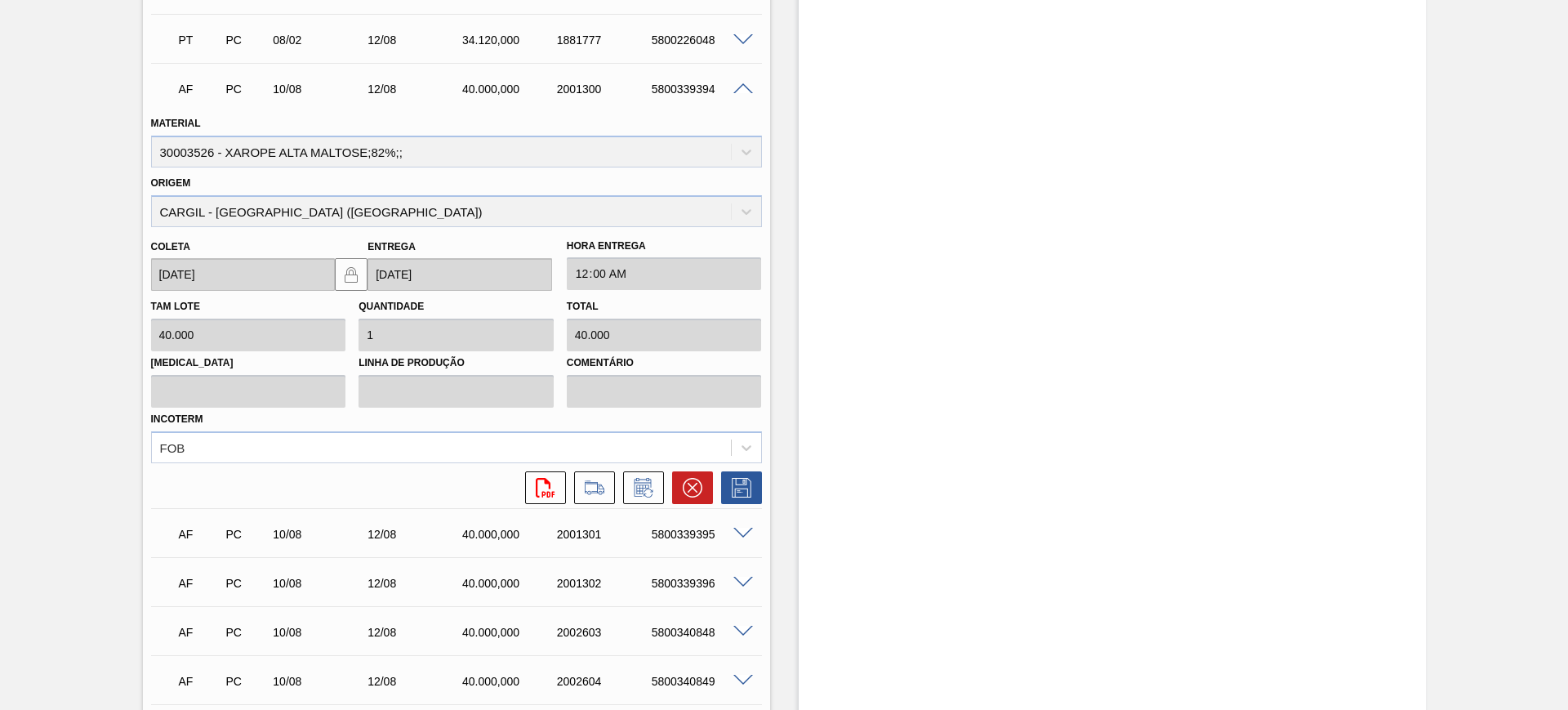
click at [743, 87] on span at bounding box center [743, 89] width 20 height 13
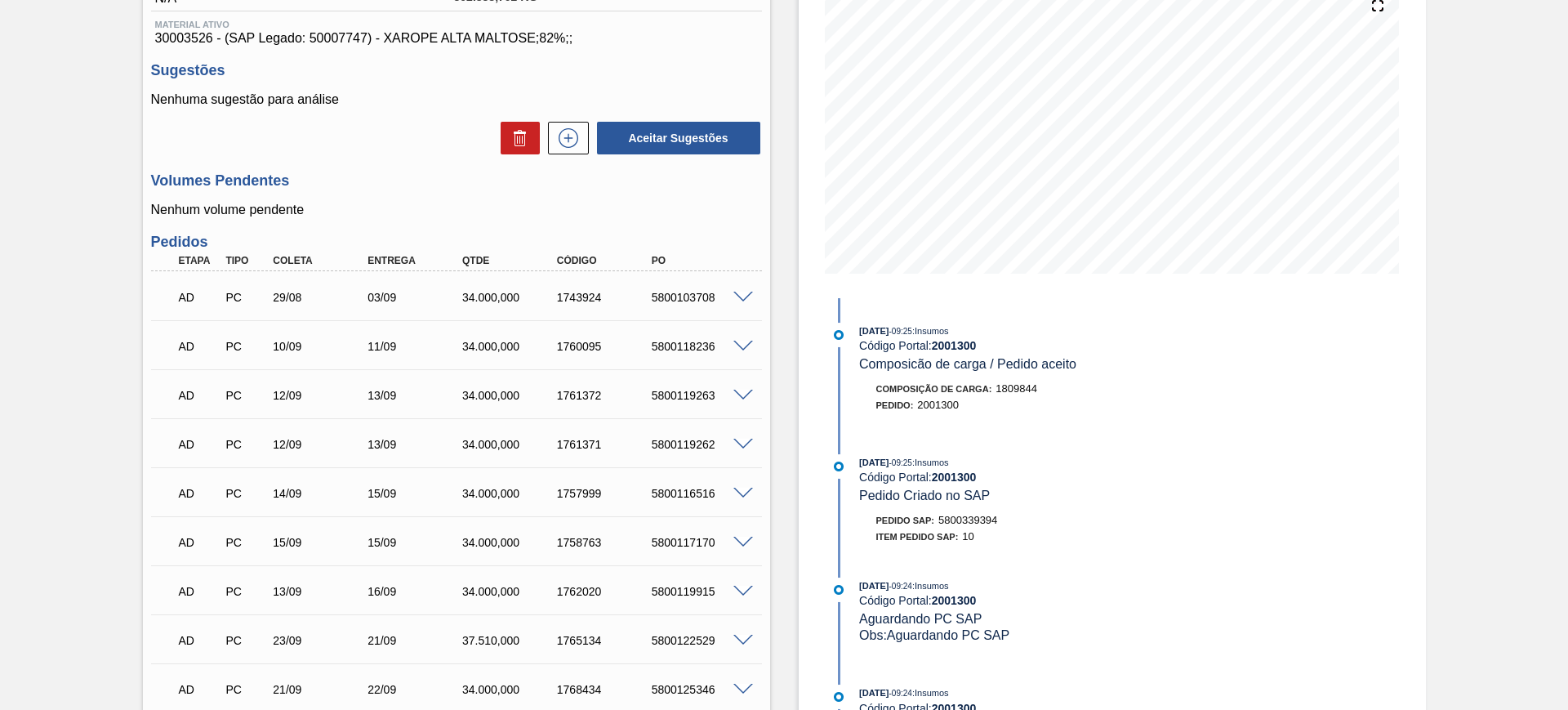
scroll to position [0, 0]
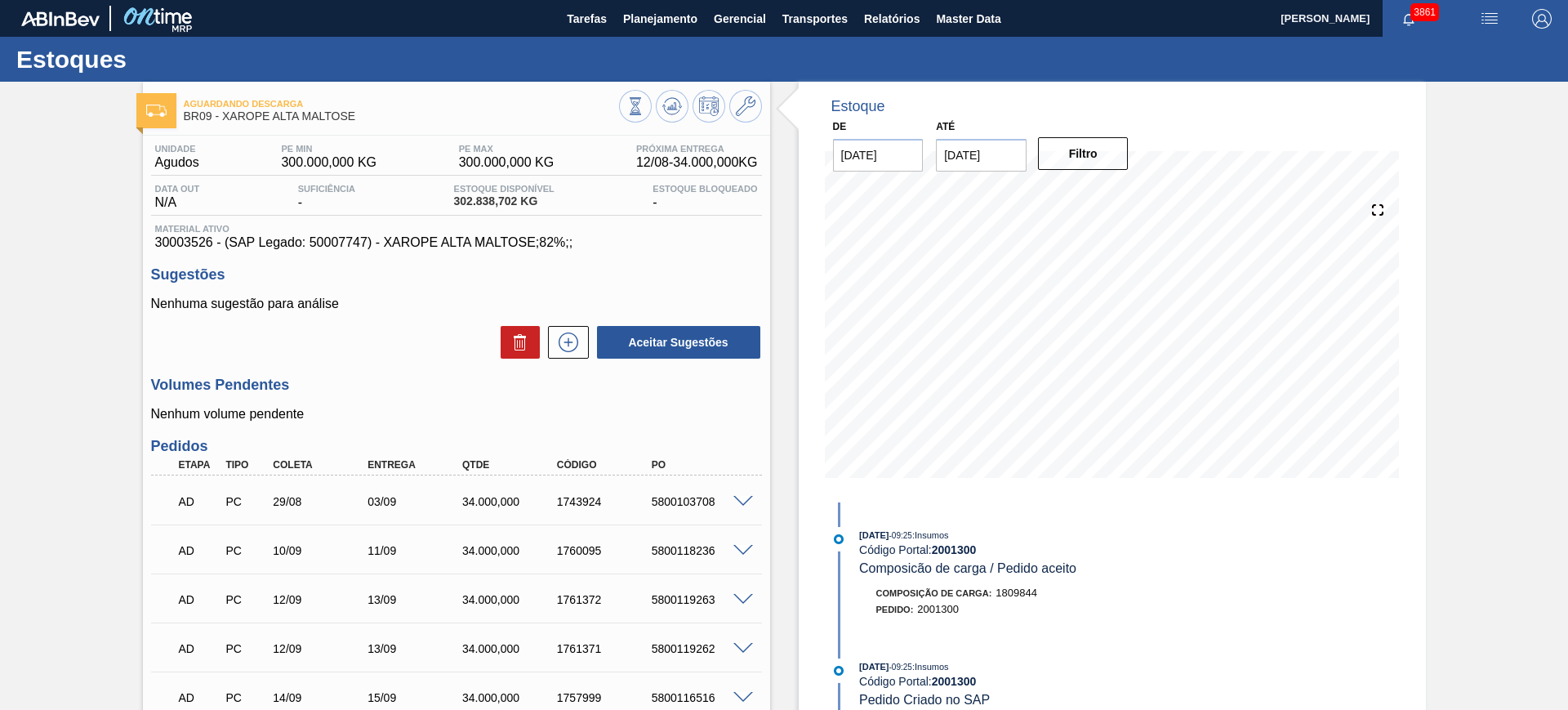
click at [1486, 24] on img "button" at bounding box center [1490, 19] width 20 height 20
click at [1428, 60] on li "Upload de Volumes" at bounding box center [1484, 58] width 142 height 30
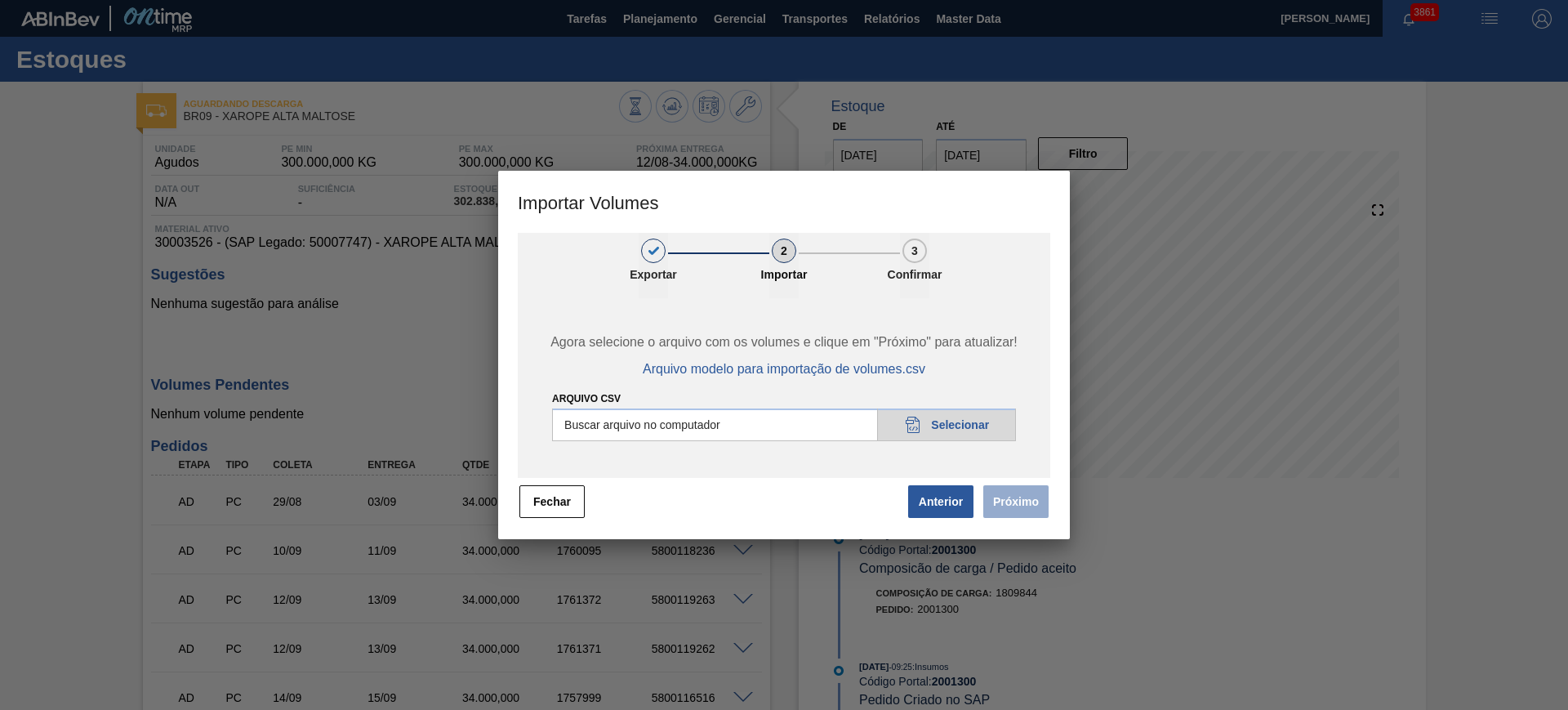
click at [803, 430] on input "Arquivo csv" at bounding box center [784, 425] width 463 height 32
type input "C:\fakepath\PedidoVolumeModeloImportacao (3).csv"
click at [1006, 495] on button "Próximo" at bounding box center [1016, 502] width 65 height 32
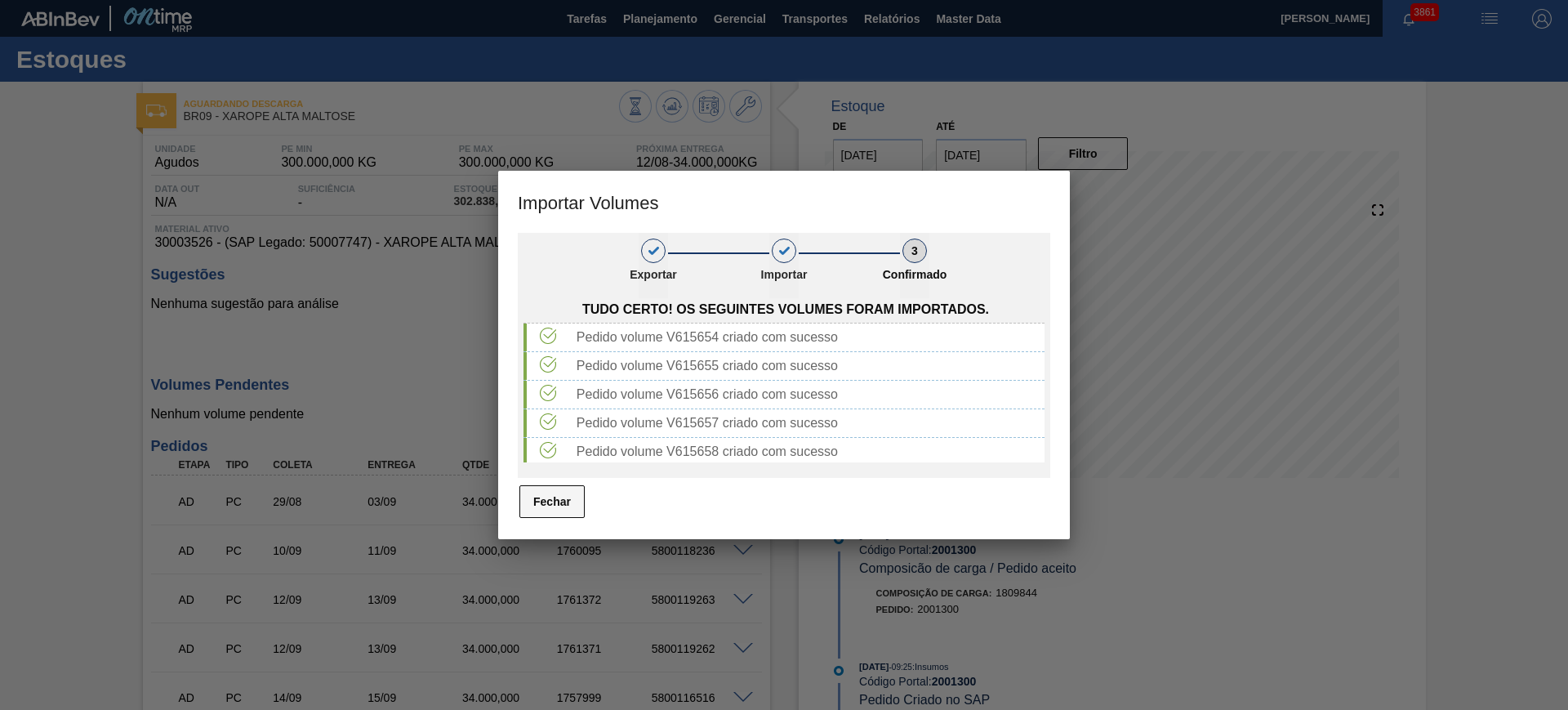
click at [567, 490] on button "Fechar" at bounding box center [552, 502] width 65 height 32
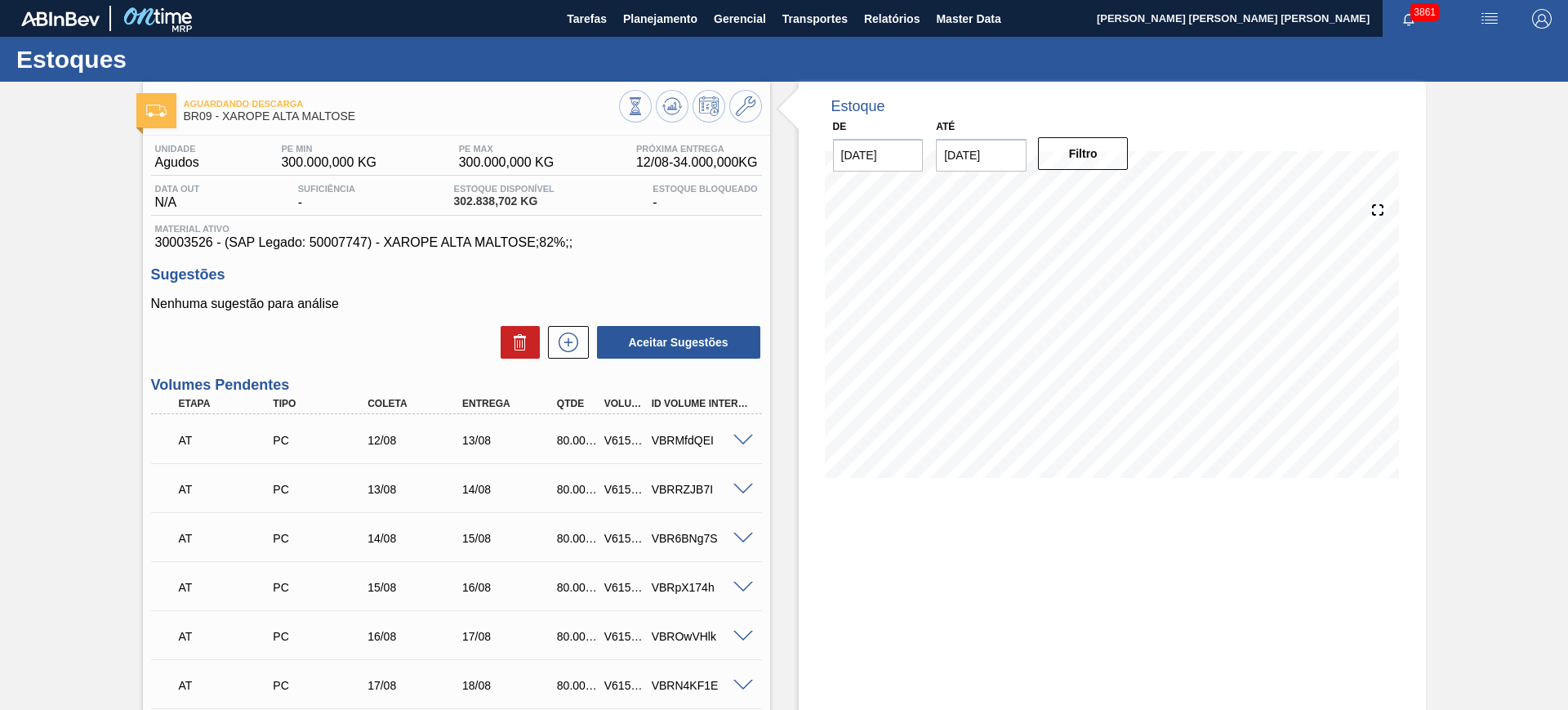
click at [543, 59] on div "Estoques" at bounding box center [784, 60] width 1568 height 45
